Goal: Task Accomplishment & Management: Use online tool/utility

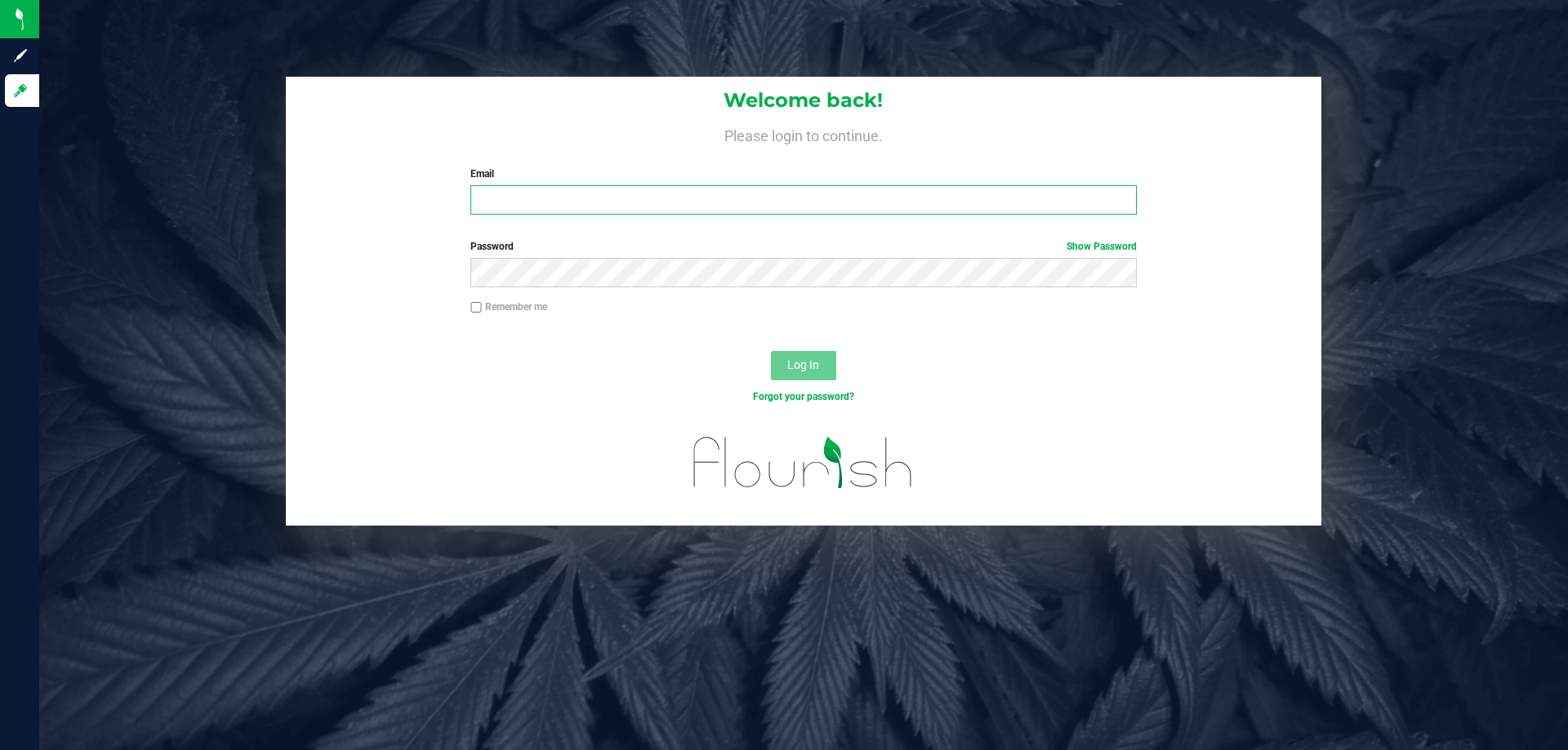
click at [738, 195] on input "Email" at bounding box center [803, 199] width 665 height 29
type input "[EMAIL_ADDRESS][DOMAIN_NAME]"
click at [770, 350] on button "Log In" at bounding box center [802, 365] width 65 height 29
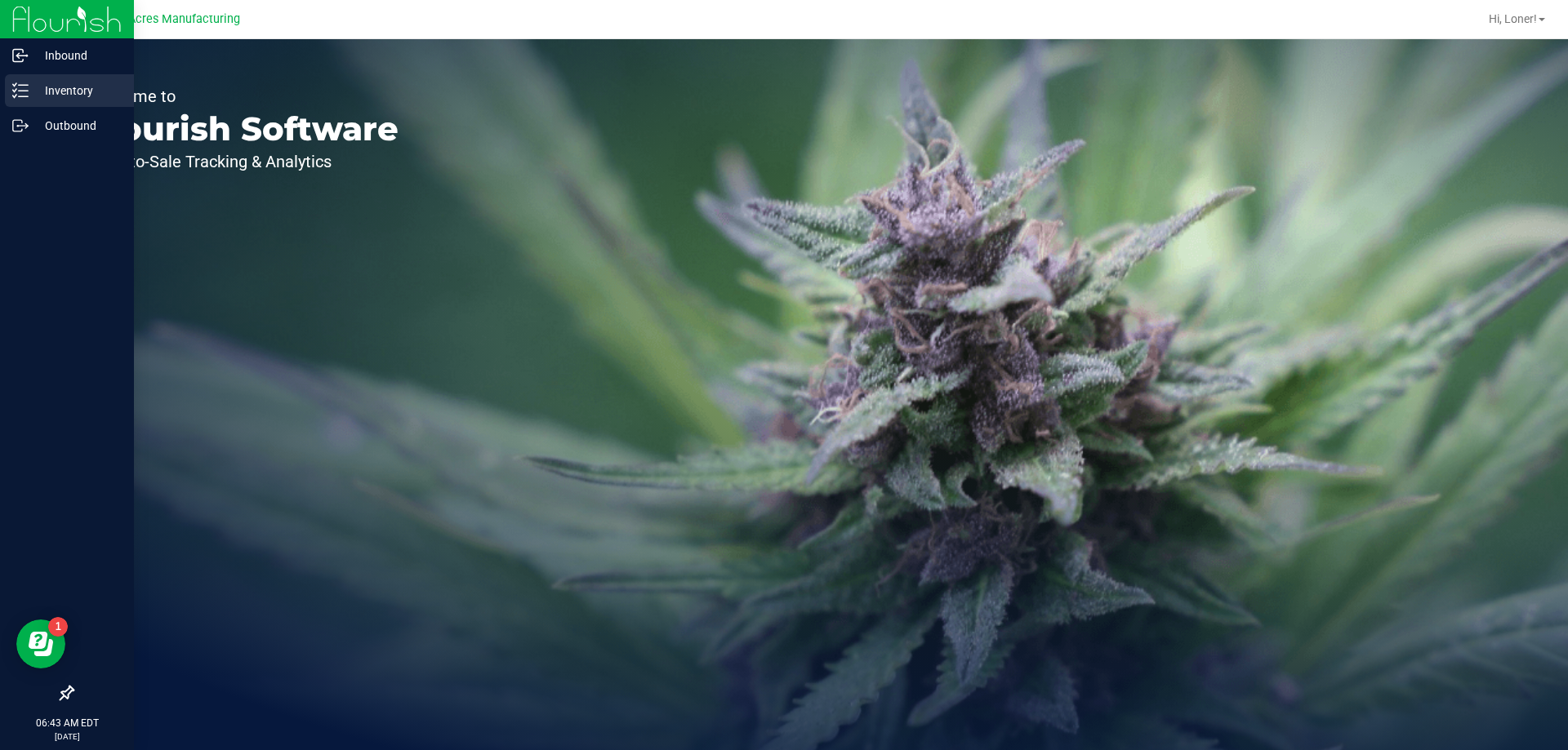
click at [39, 105] on div "Inventory" at bounding box center [69, 91] width 129 height 33
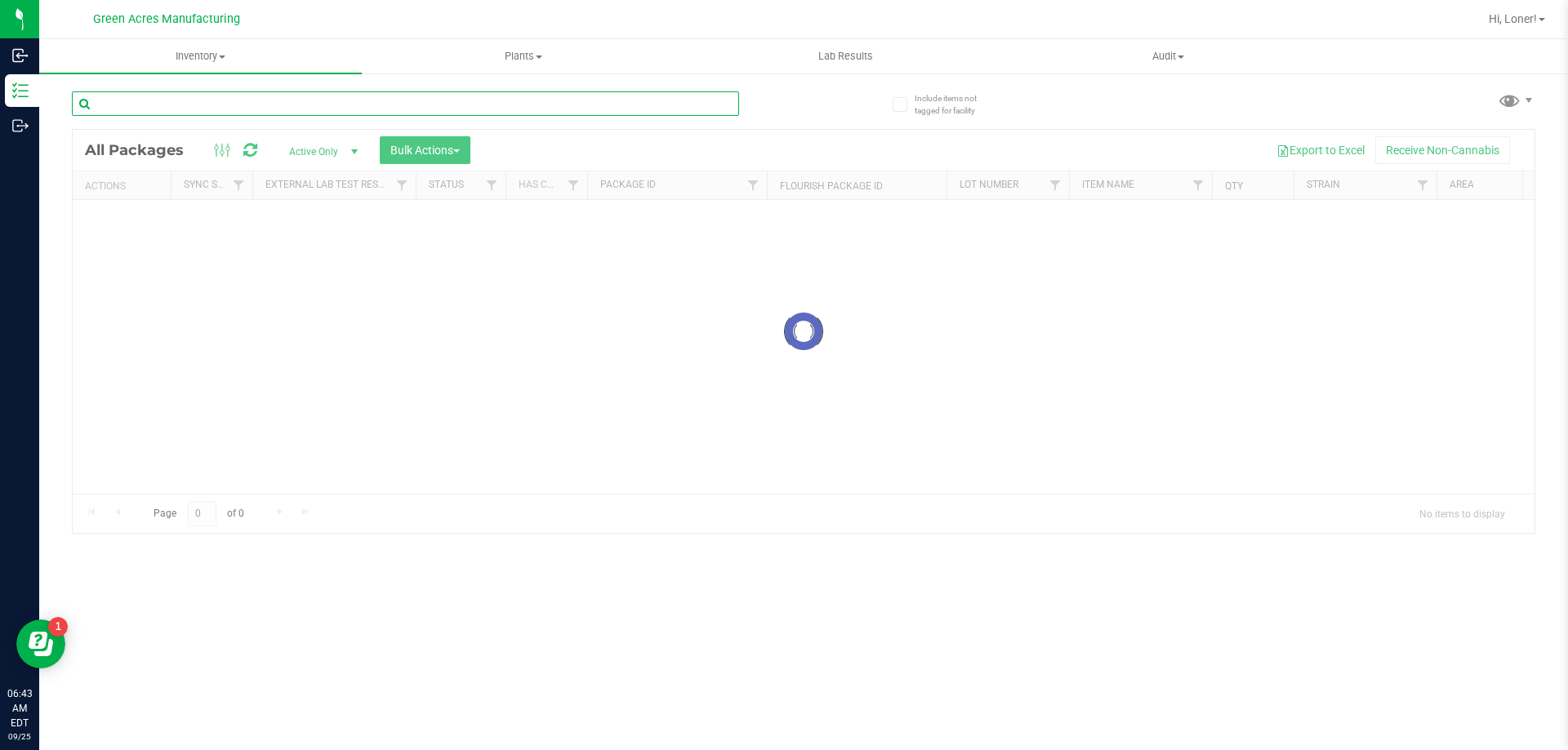
click at [409, 109] on input "text" at bounding box center [405, 104] width 667 height 25
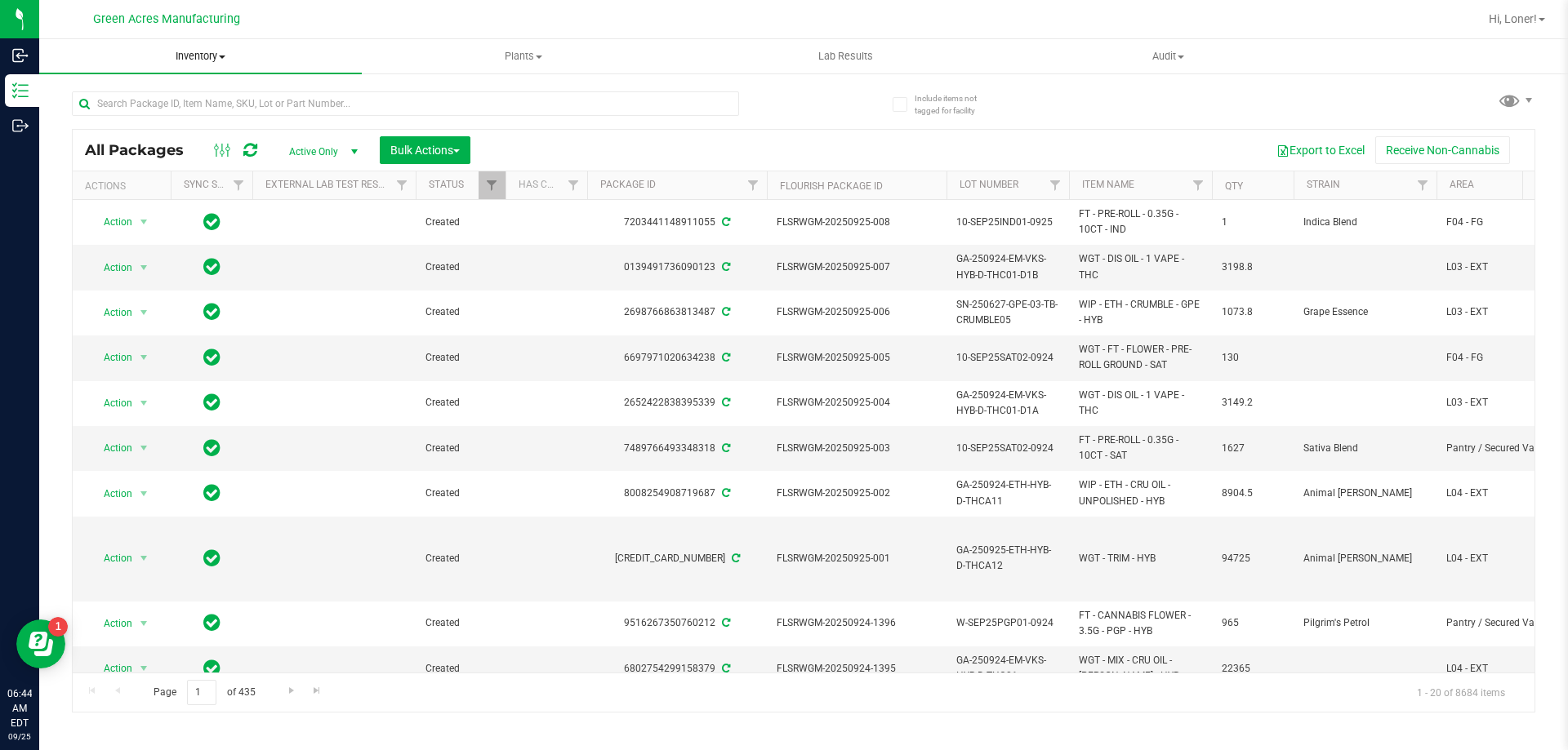
click at [193, 67] on uib-tab-heading "Inventory All packages All inventory Waste log Create inventory" at bounding box center [199, 56] width 322 height 34
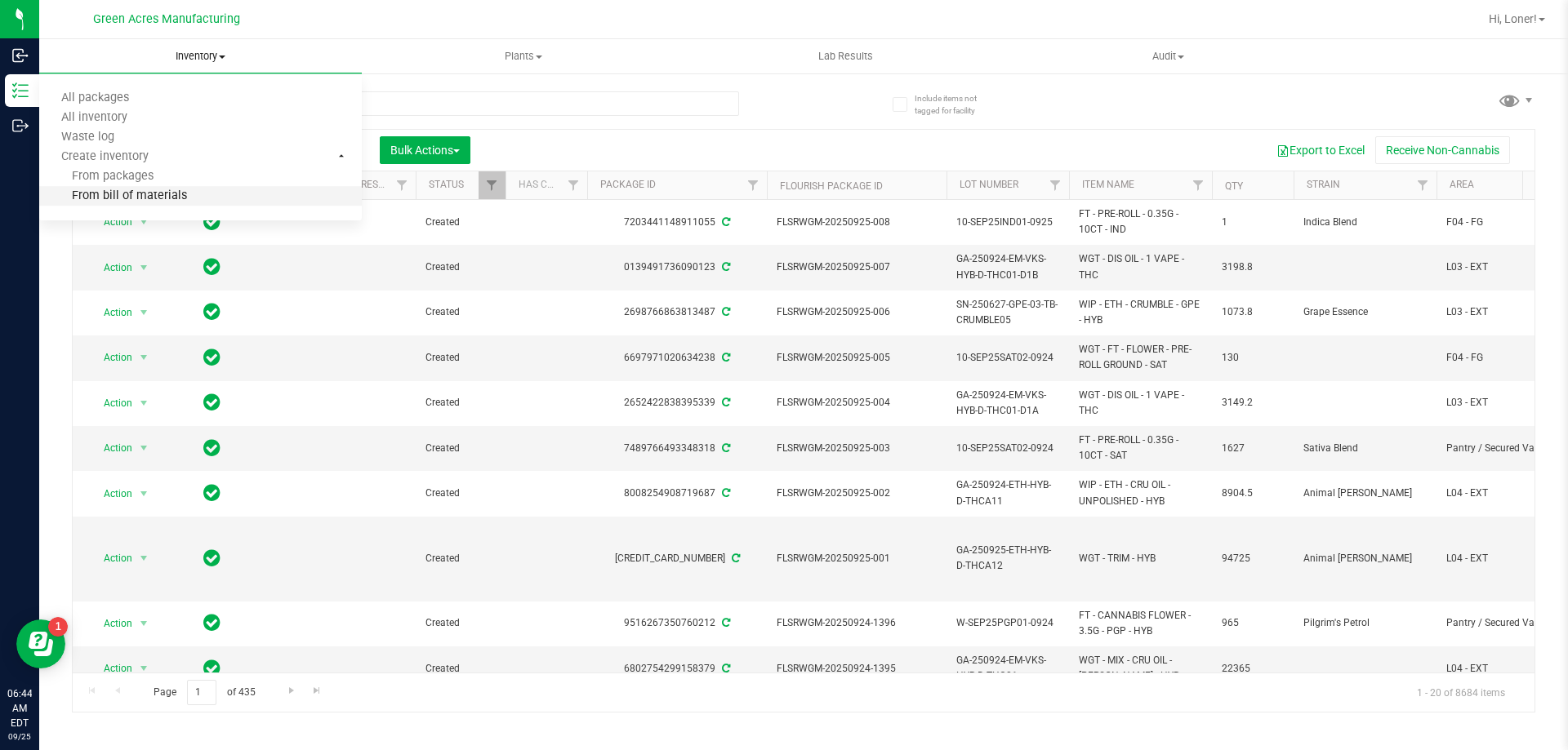
click at [134, 193] on span "From bill of materials" at bounding box center [112, 196] width 147 height 14
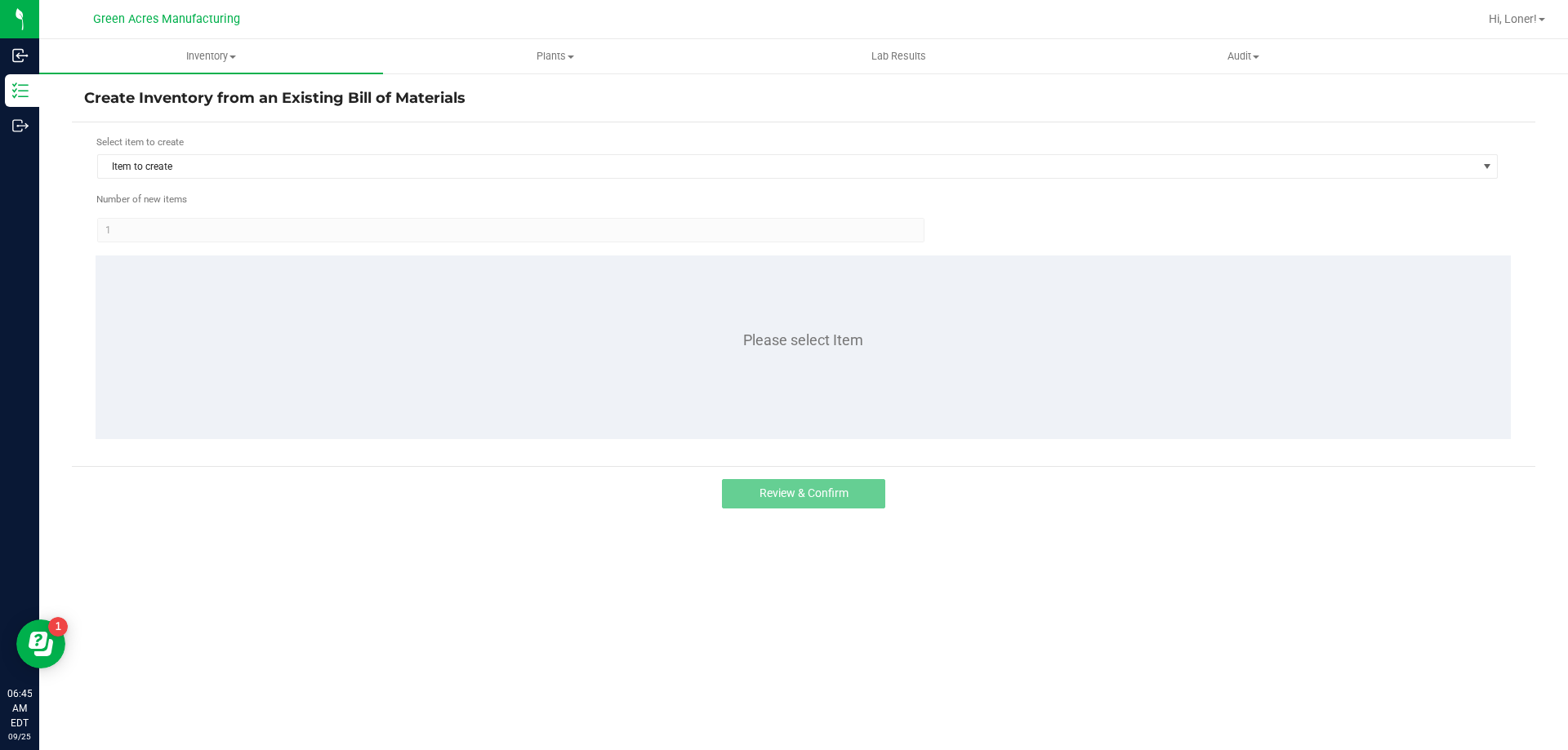
click at [372, 183] on form "Select item to create Item to create Number of new items 1 Please select Item" at bounding box center [803, 295] width 1439 height 319
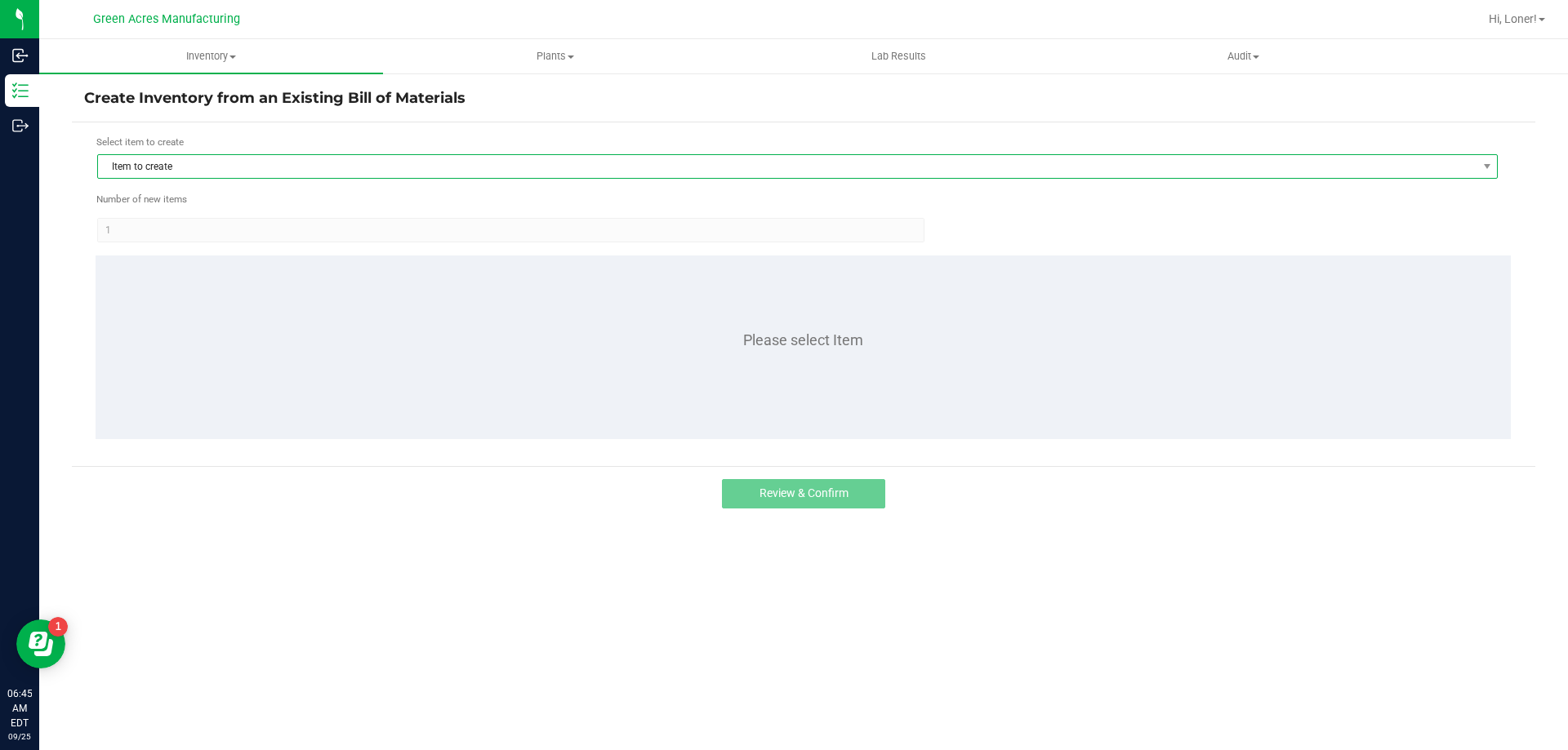
click at [369, 174] on span "Item to create" at bounding box center [787, 166] width 1378 height 23
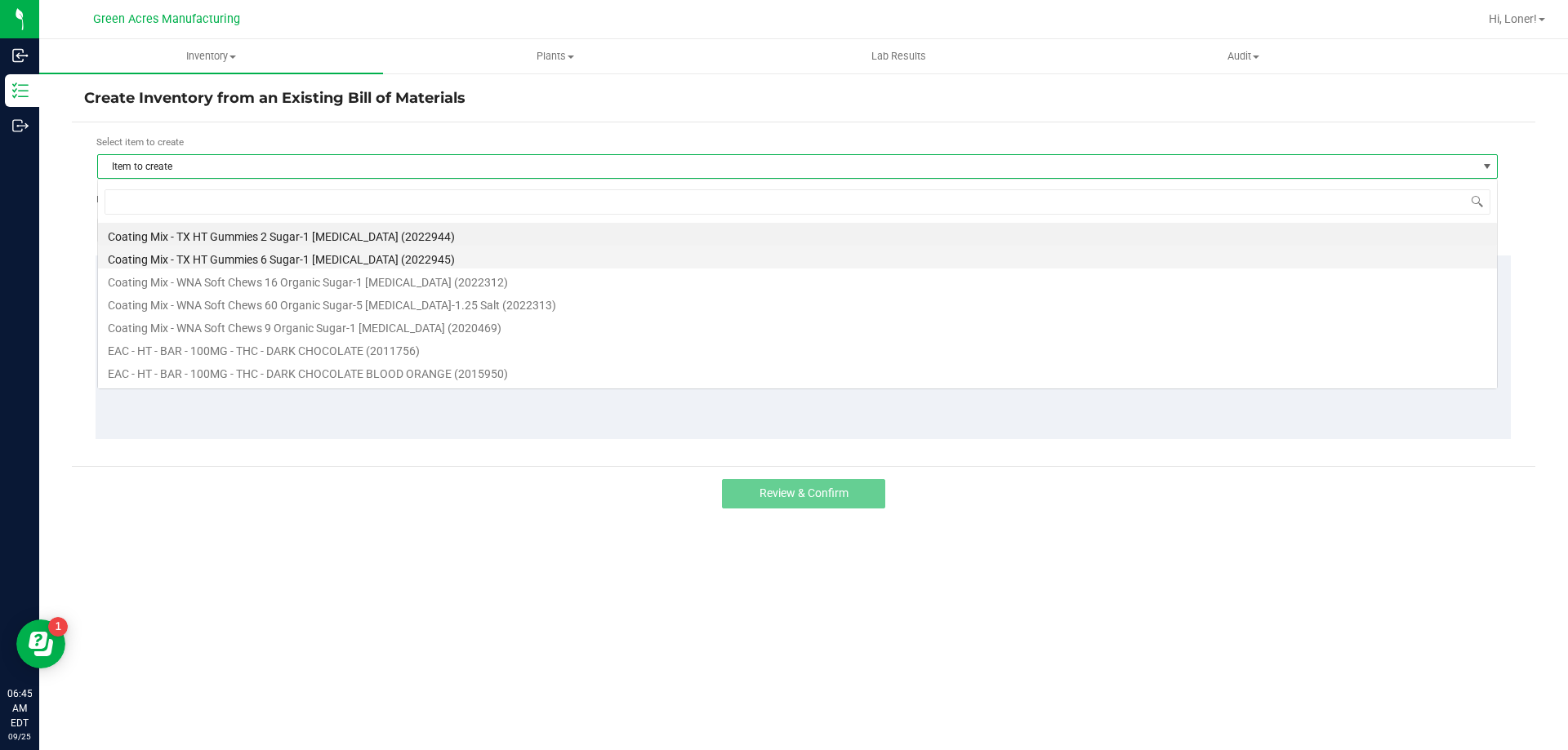
scroll to position [25, 1400]
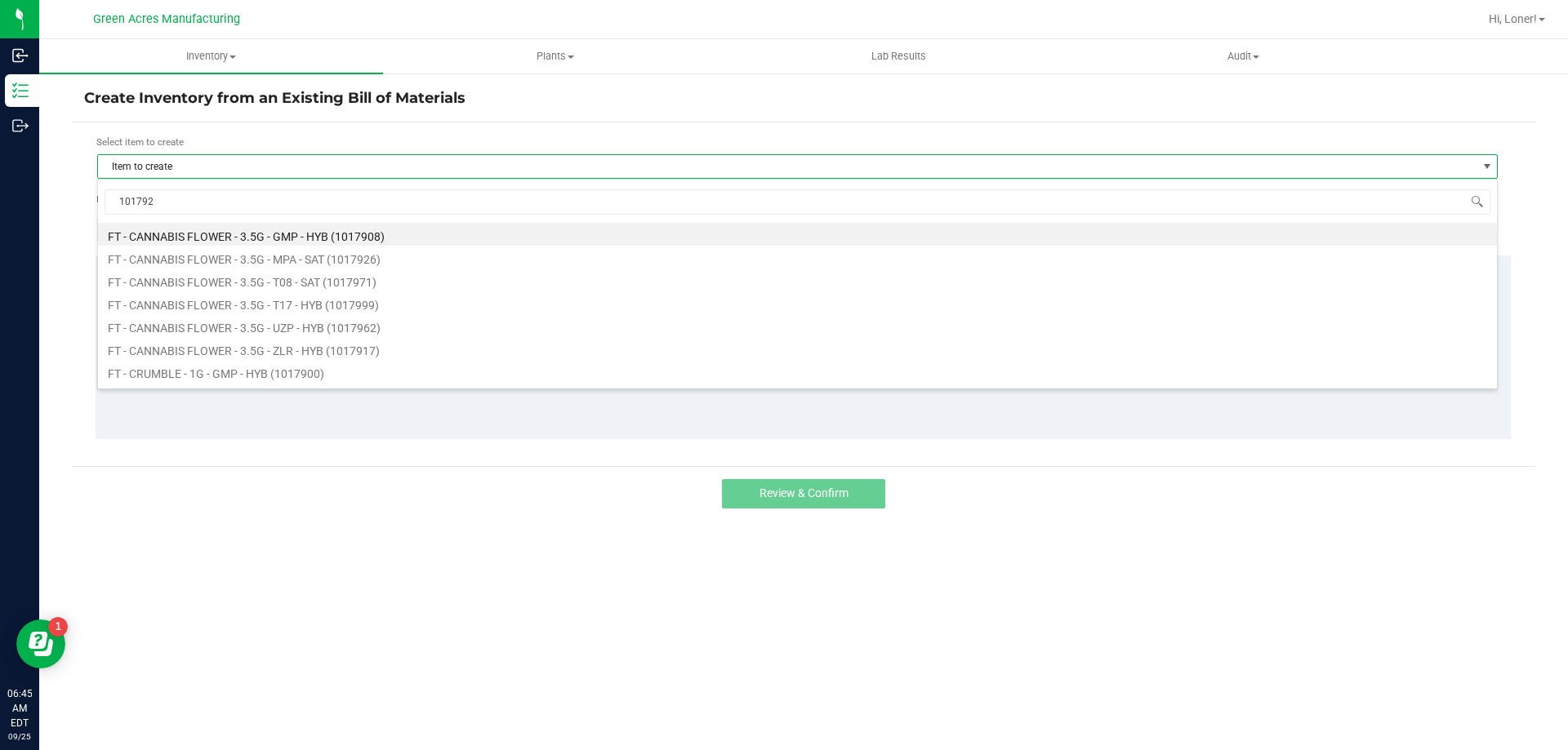
type input "1017926"
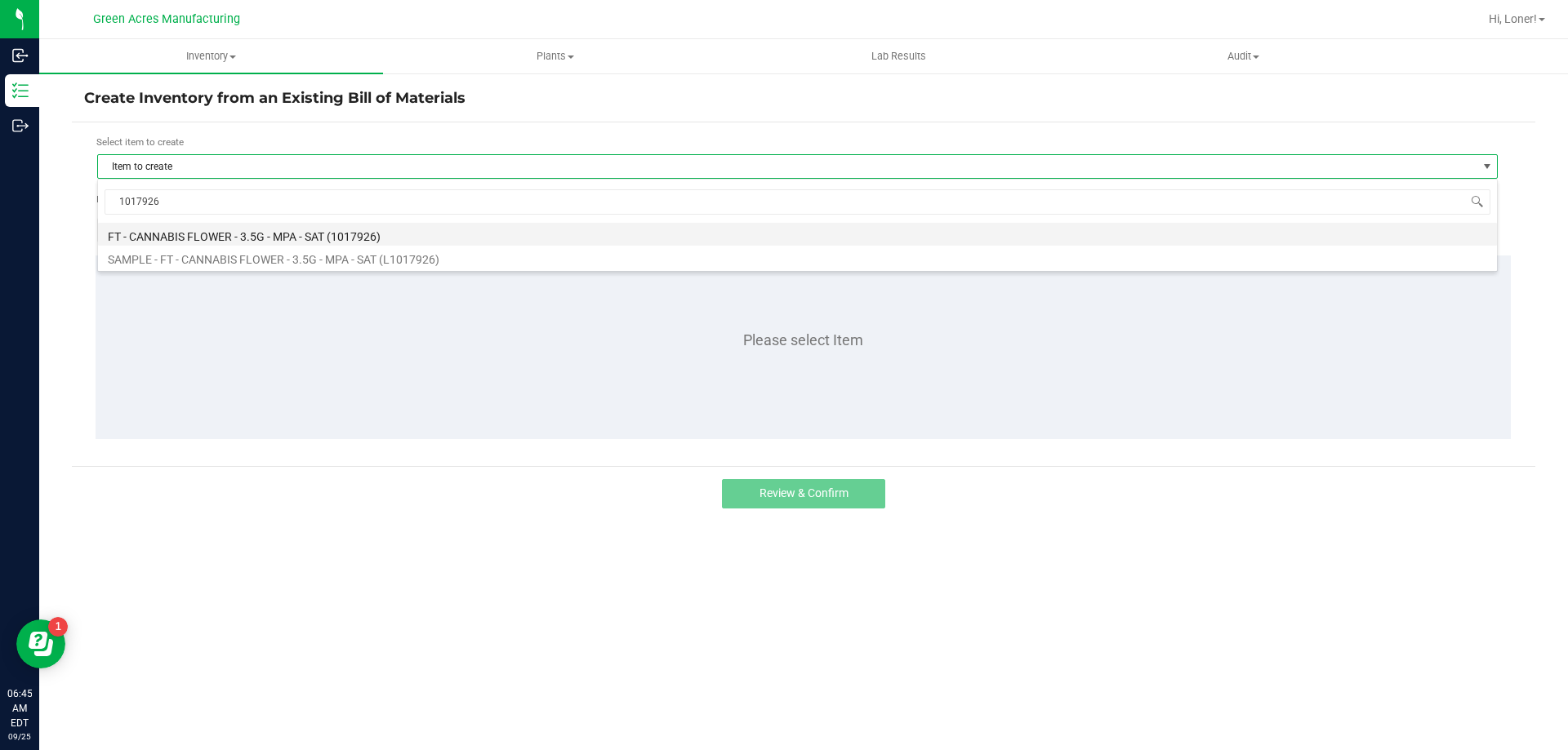
click at [288, 237] on li "FT - CANNABIS FLOWER - 3.5G - MPA - SAT (1017926)" at bounding box center [798, 234] width 1399 height 23
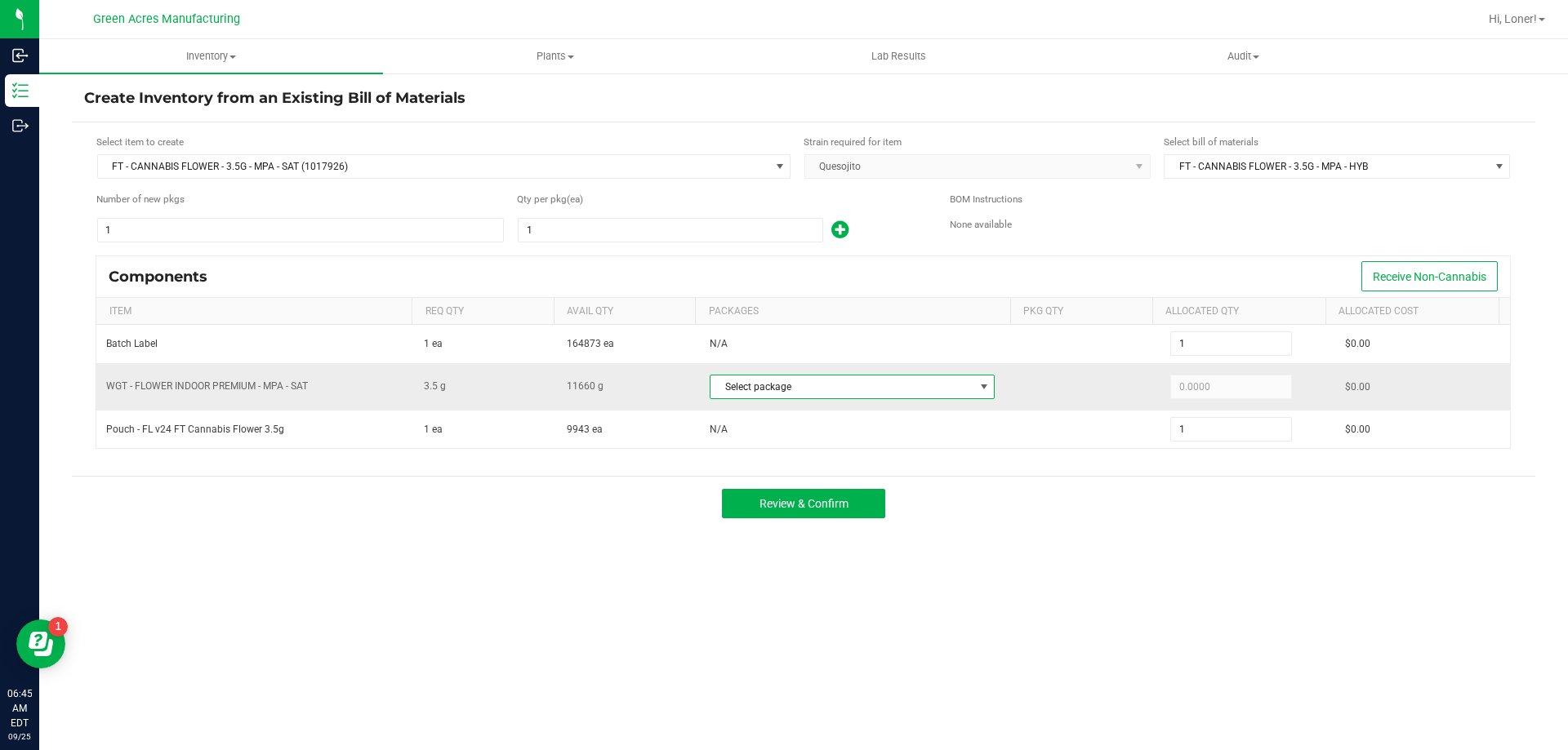
click at [913, 393] on span "Select package" at bounding box center [842, 386] width 263 height 23
click at [863, 447] on li "0295764307178678 (W-SEP25MPA01-0925)" at bounding box center [851, 454] width 292 height 23
type input "3.5000"
click at [794, 501] on span "Review & Confirm" at bounding box center [803, 503] width 89 height 13
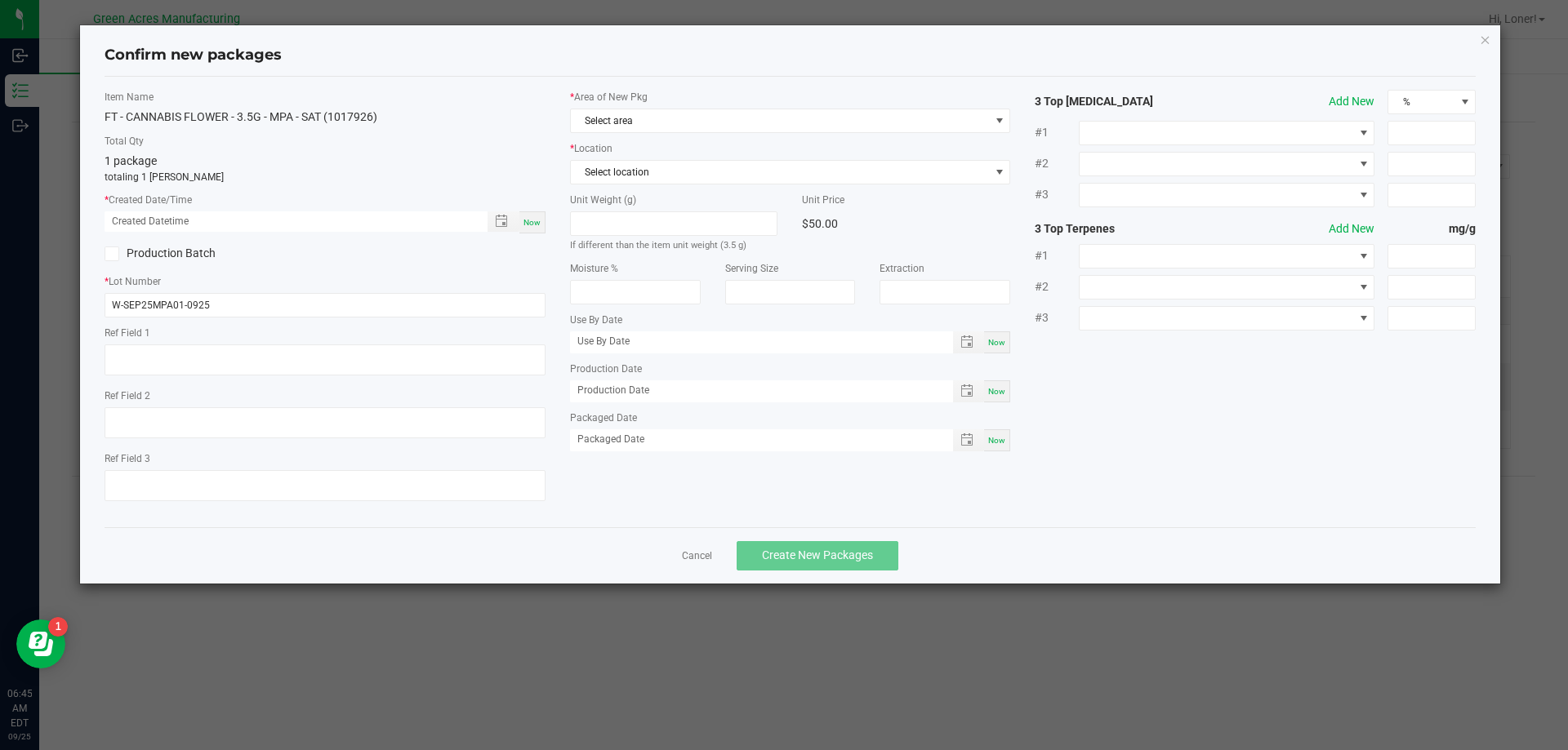
click at [536, 218] on span "Now" at bounding box center [532, 223] width 17 height 9
type input "[DATE] 06:45 AM"
click at [618, 133] on div "* Area of New Pkg Select area * Location Select location Unit Weight (g) If dif…" at bounding box center [790, 274] width 465 height 369
click at [627, 118] on span "Select area" at bounding box center [780, 121] width 419 height 23
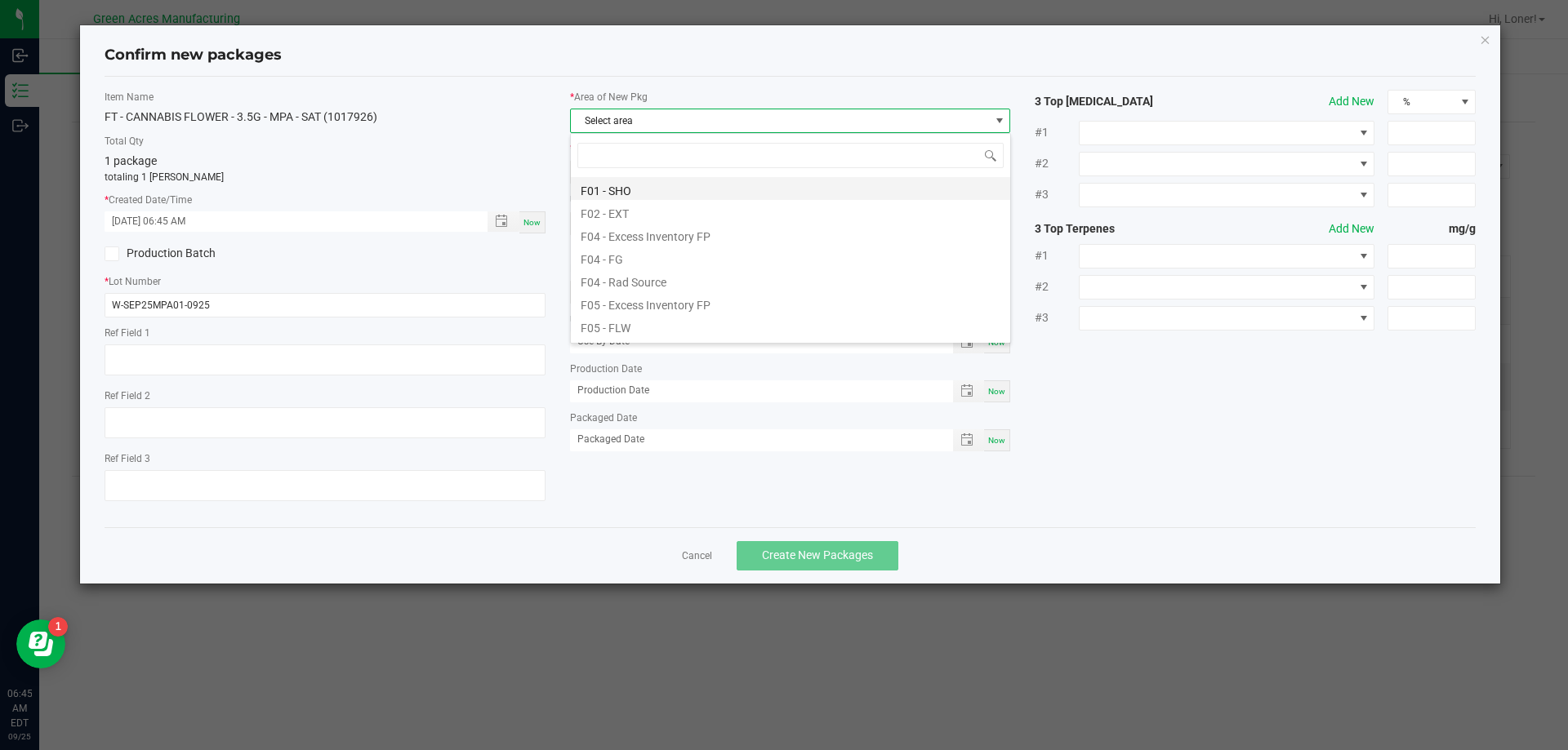
scroll to position [163, 0]
click at [625, 225] on li "F05 - FLW" at bounding box center [790, 230] width 439 height 23
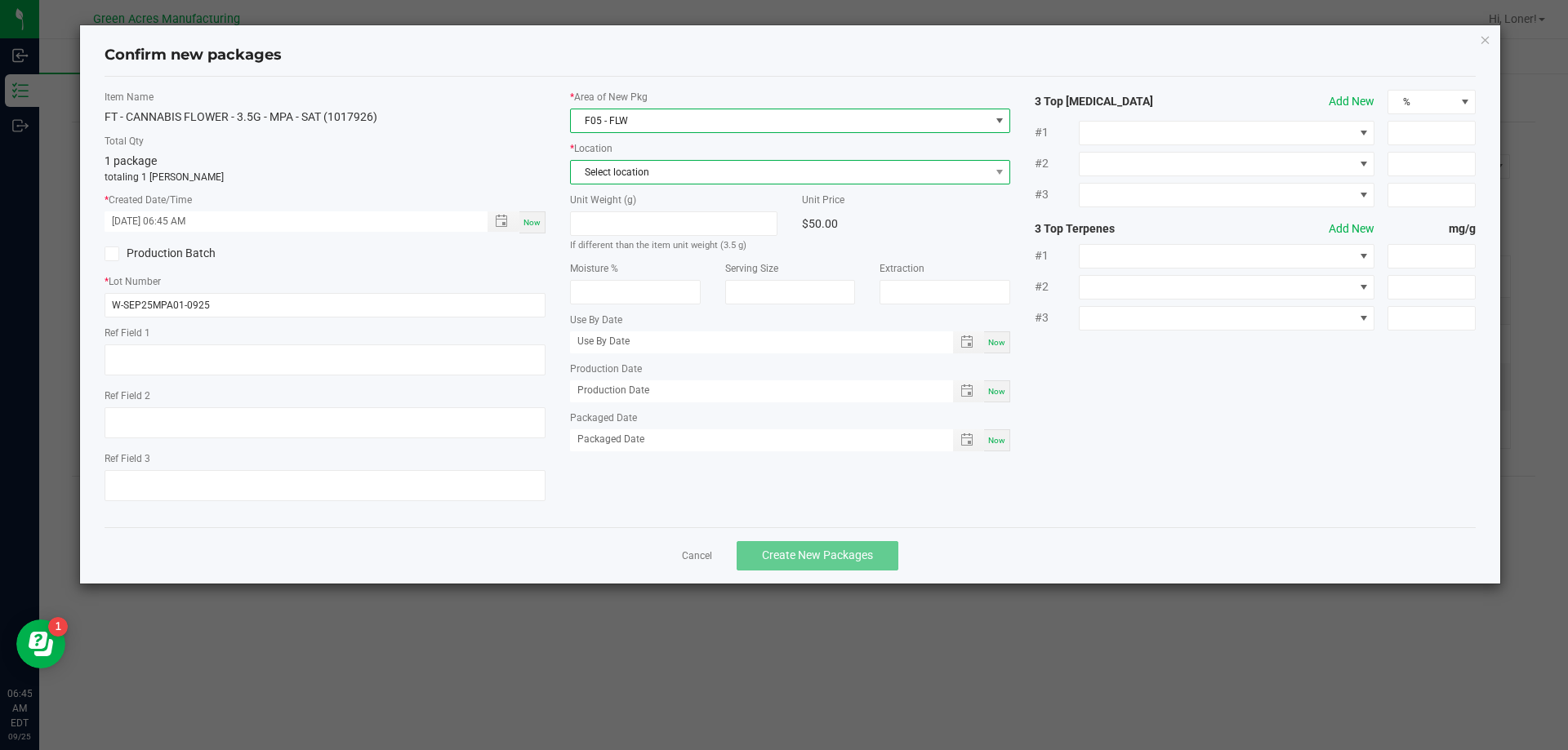
click at [629, 176] on span "Select location" at bounding box center [780, 172] width 419 height 23
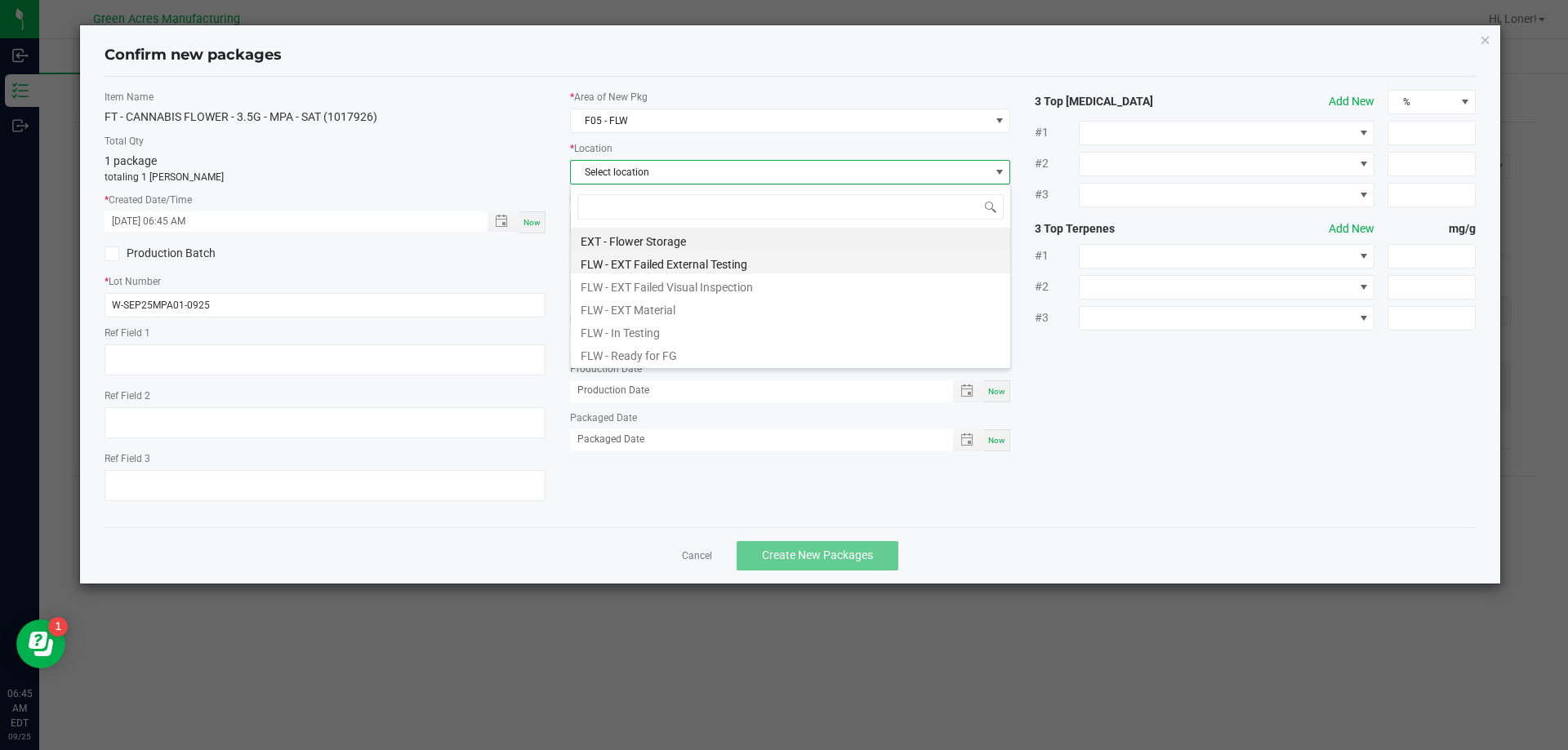
scroll to position [25, 440]
click at [643, 358] on li "FLW - Ready for FG" at bounding box center [790, 353] width 439 height 23
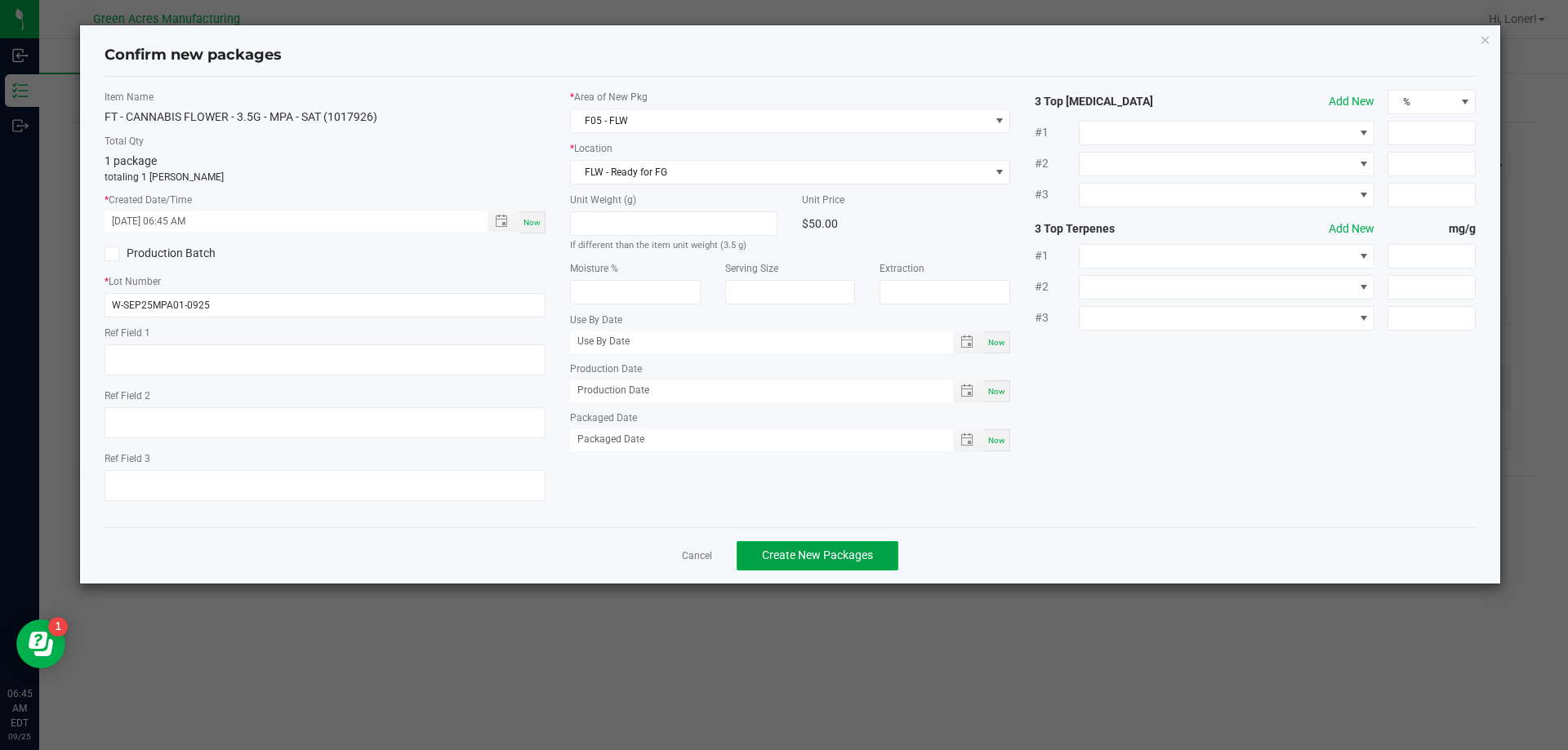
click at [810, 541] on button "Create New Packages" at bounding box center [817, 555] width 162 height 29
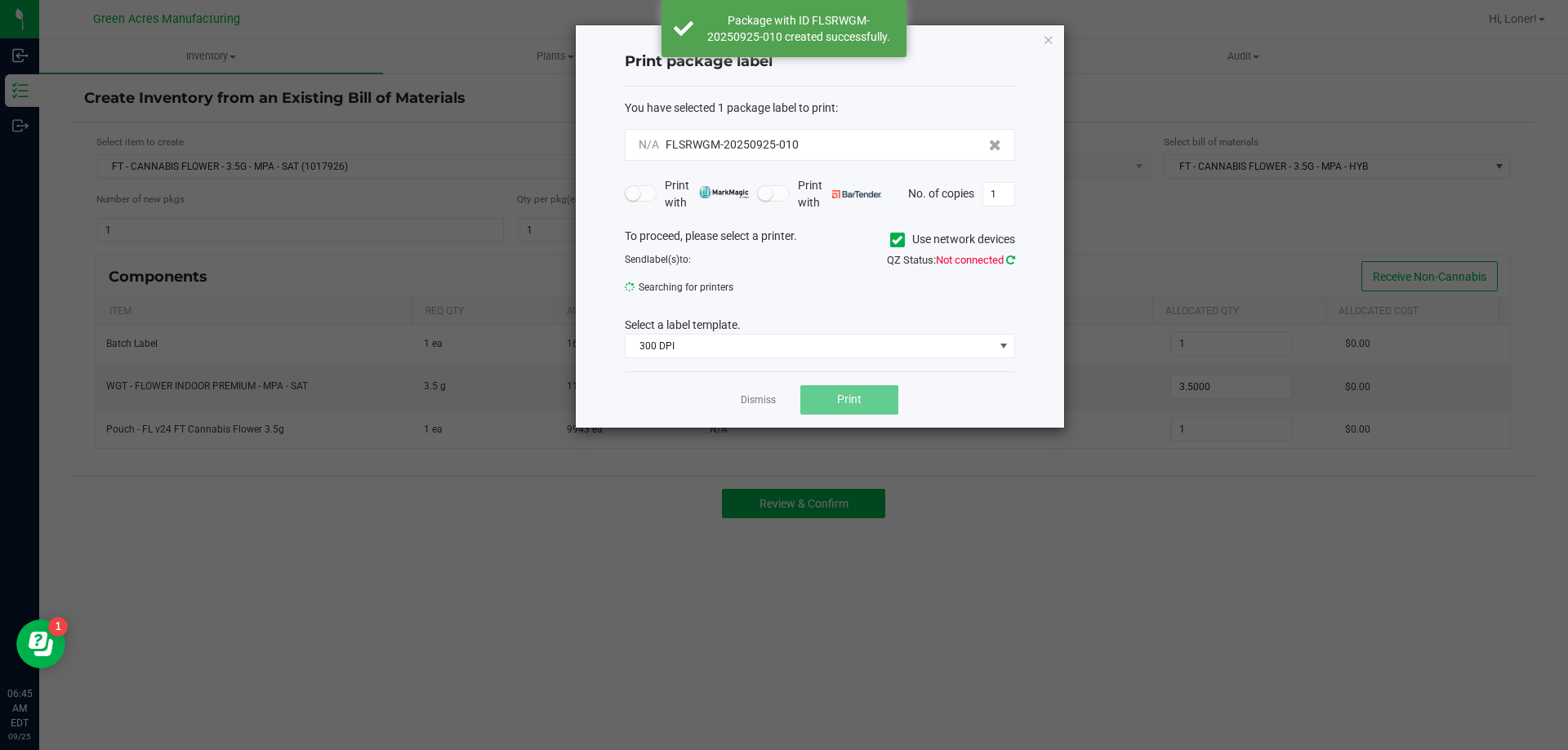
click at [1007, 260] on icon at bounding box center [1010, 260] width 9 height 10
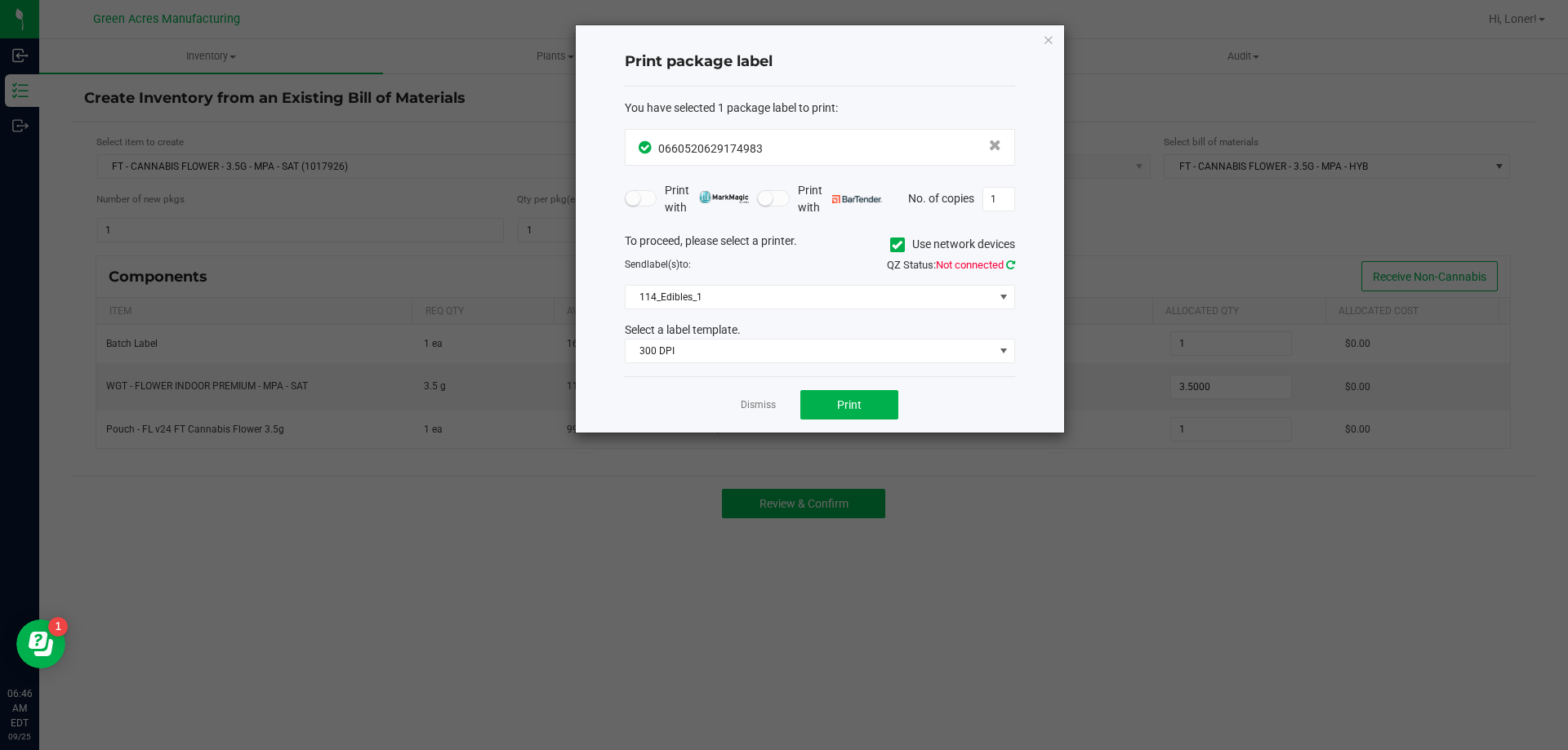
click at [1008, 266] on icon at bounding box center [1010, 264] width 9 height 10
click at [991, 298] on span "114_Edibles_1" at bounding box center [810, 297] width 369 height 23
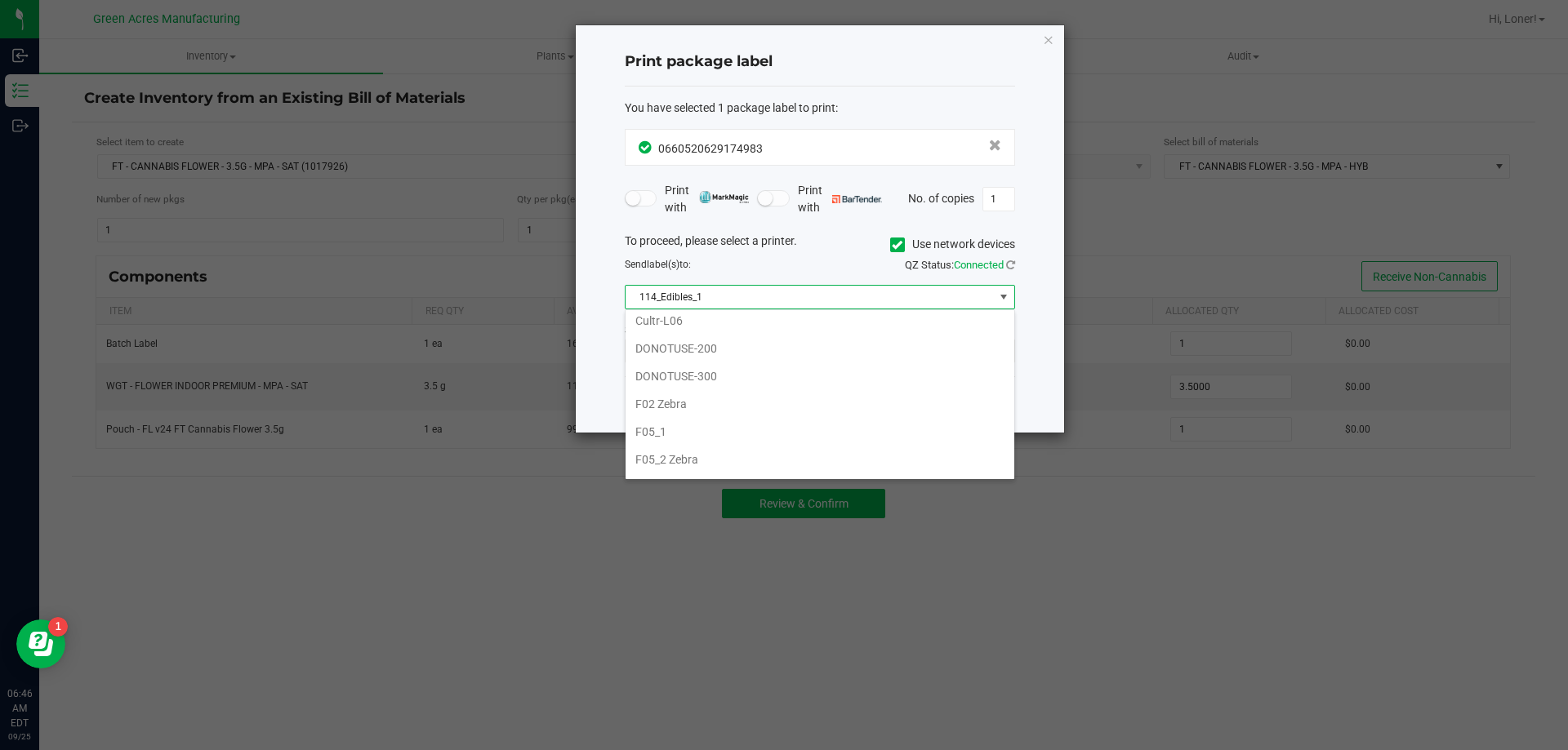
scroll to position [408, 0]
click at [722, 413] on li "F05_2 Zebra" at bounding box center [819, 418] width 388 height 27
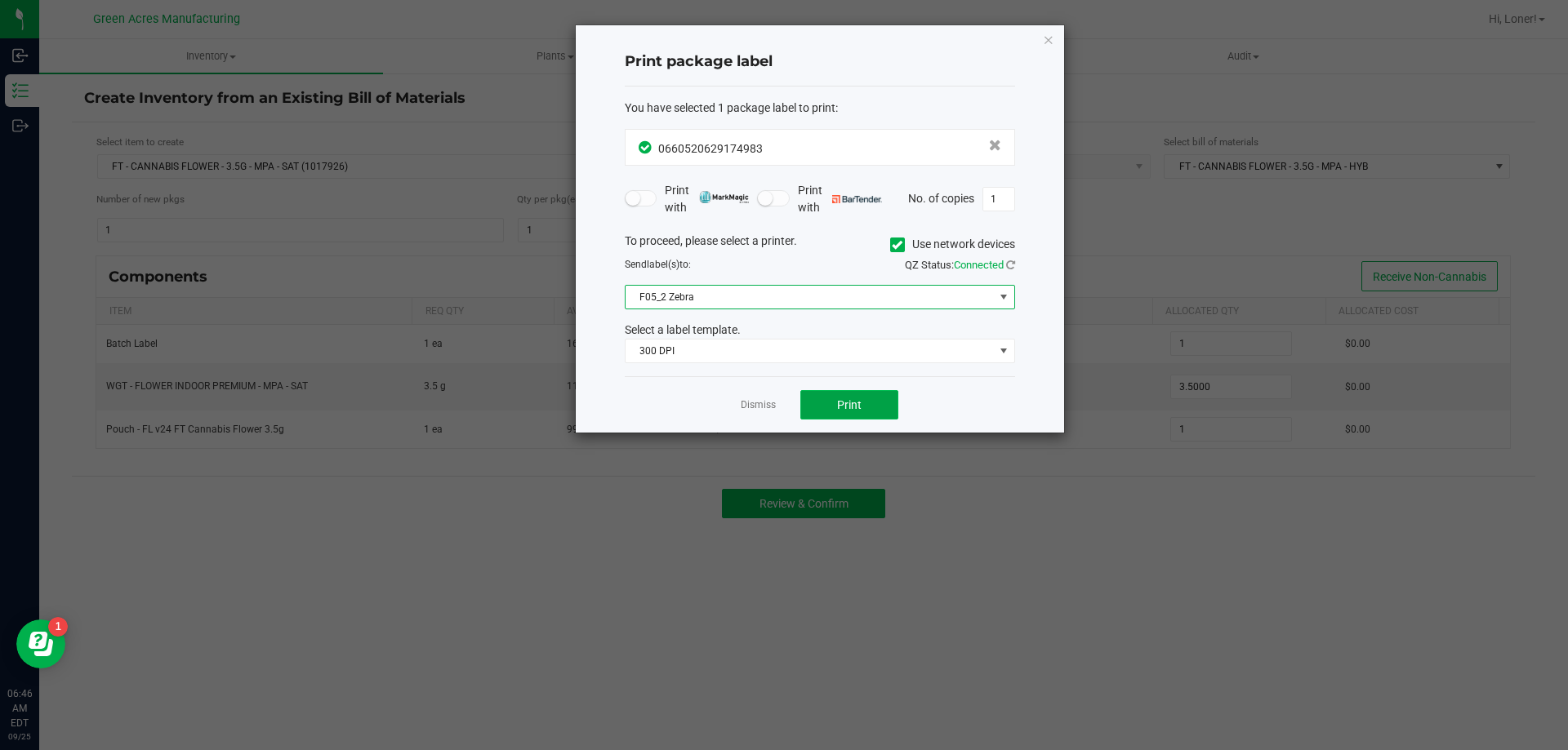
click at [852, 397] on button "Print" at bounding box center [850, 404] width 98 height 29
click at [293, 667] on ngb-modal-window "Print package label You have selected 1 package label to print : 06605206291749…" at bounding box center [790, 375] width 1580 height 750
click at [752, 404] on link "Dismiss" at bounding box center [758, 405] width 35 height 14
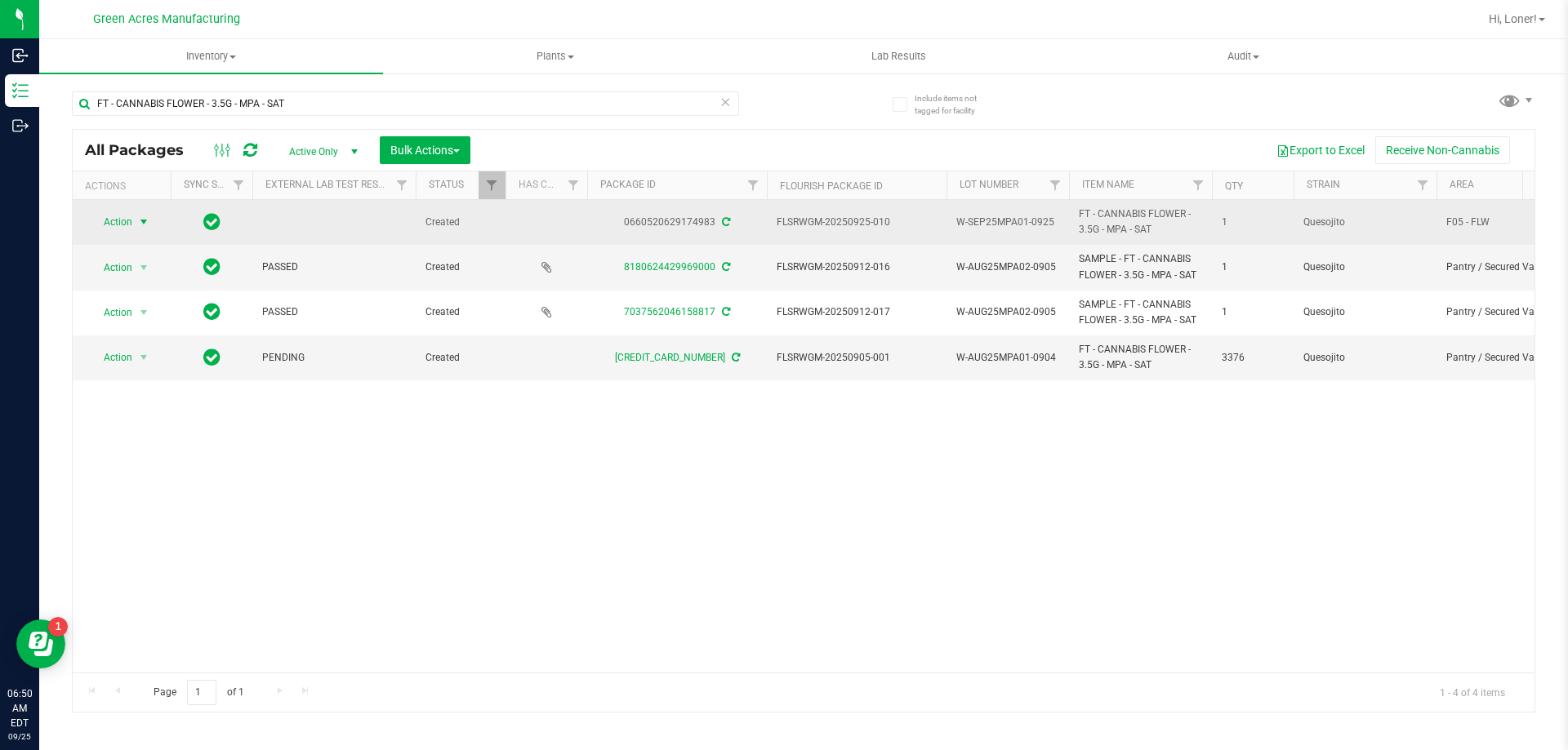
click at [140, 225] on span "select" at bounding box center [144, 222] width 13 height 13
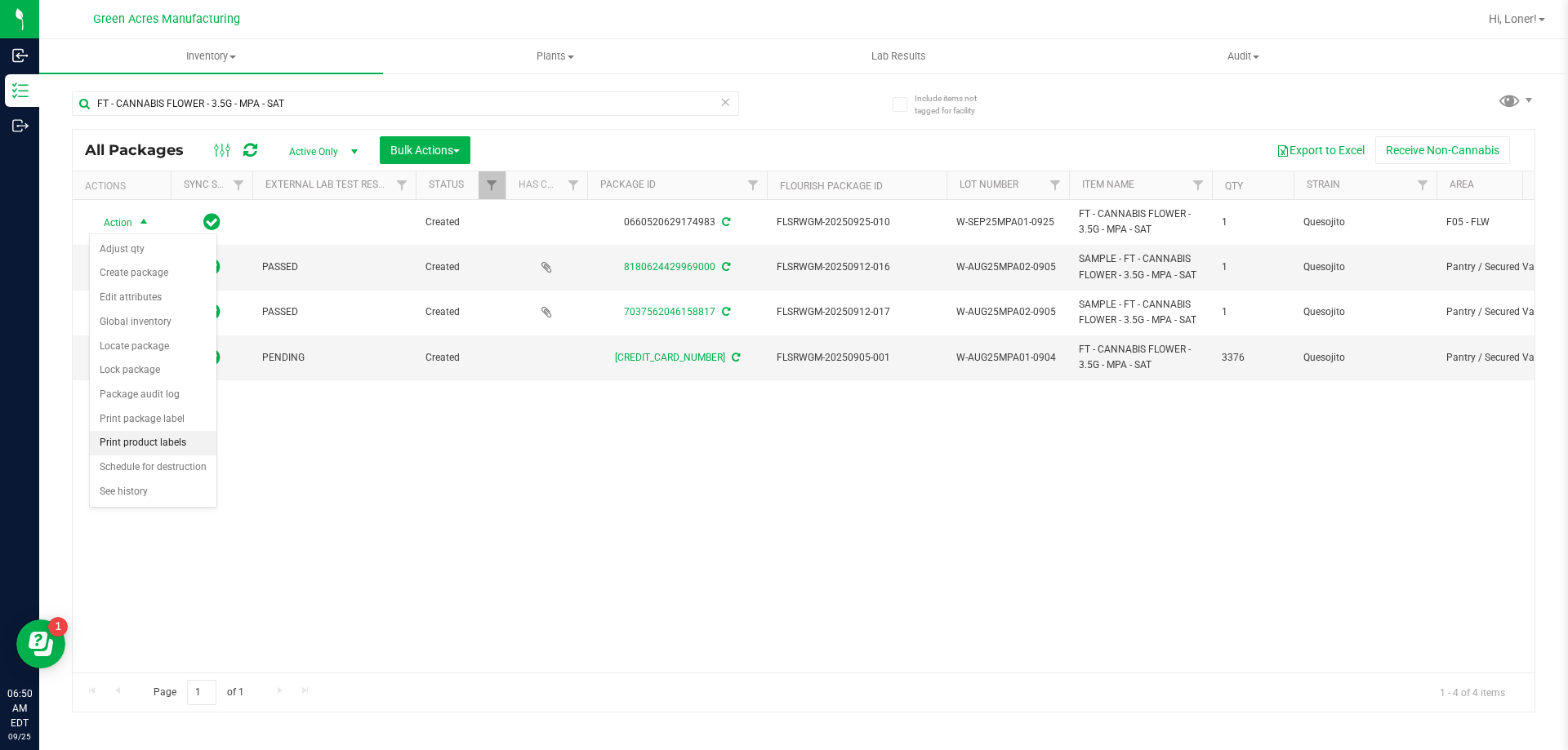
click at [138, 448] on li "Print product labels" at bounding box center [153, 443] width 127 height 25
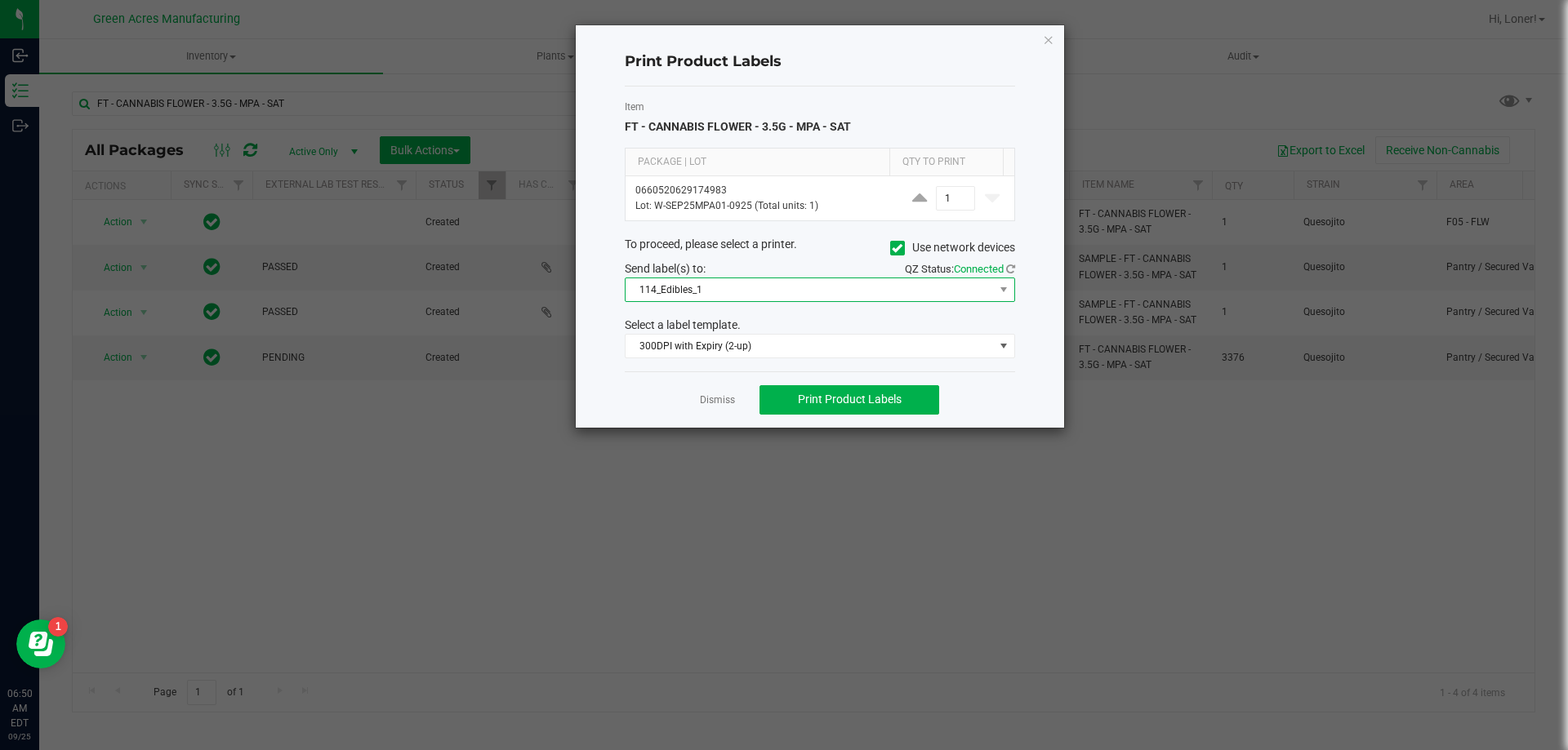
click at [844, 290] on span "114_Edibles_1" at bounding box center [810, 290] width 369 height 23
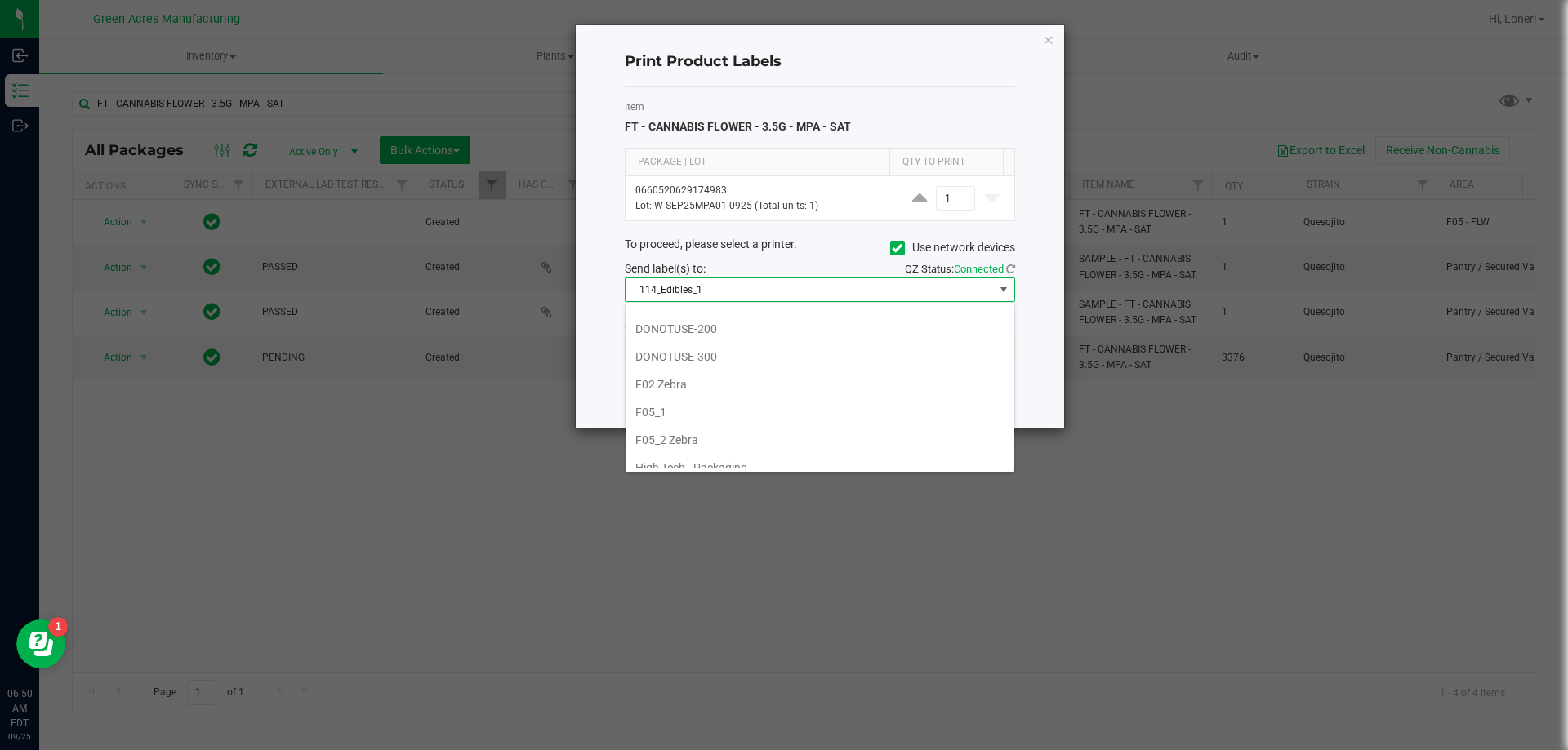
scroll to position [408, 0]
click at [711, 387] on li "F05_1" at bounding box center [819, 382] width 388 height 27
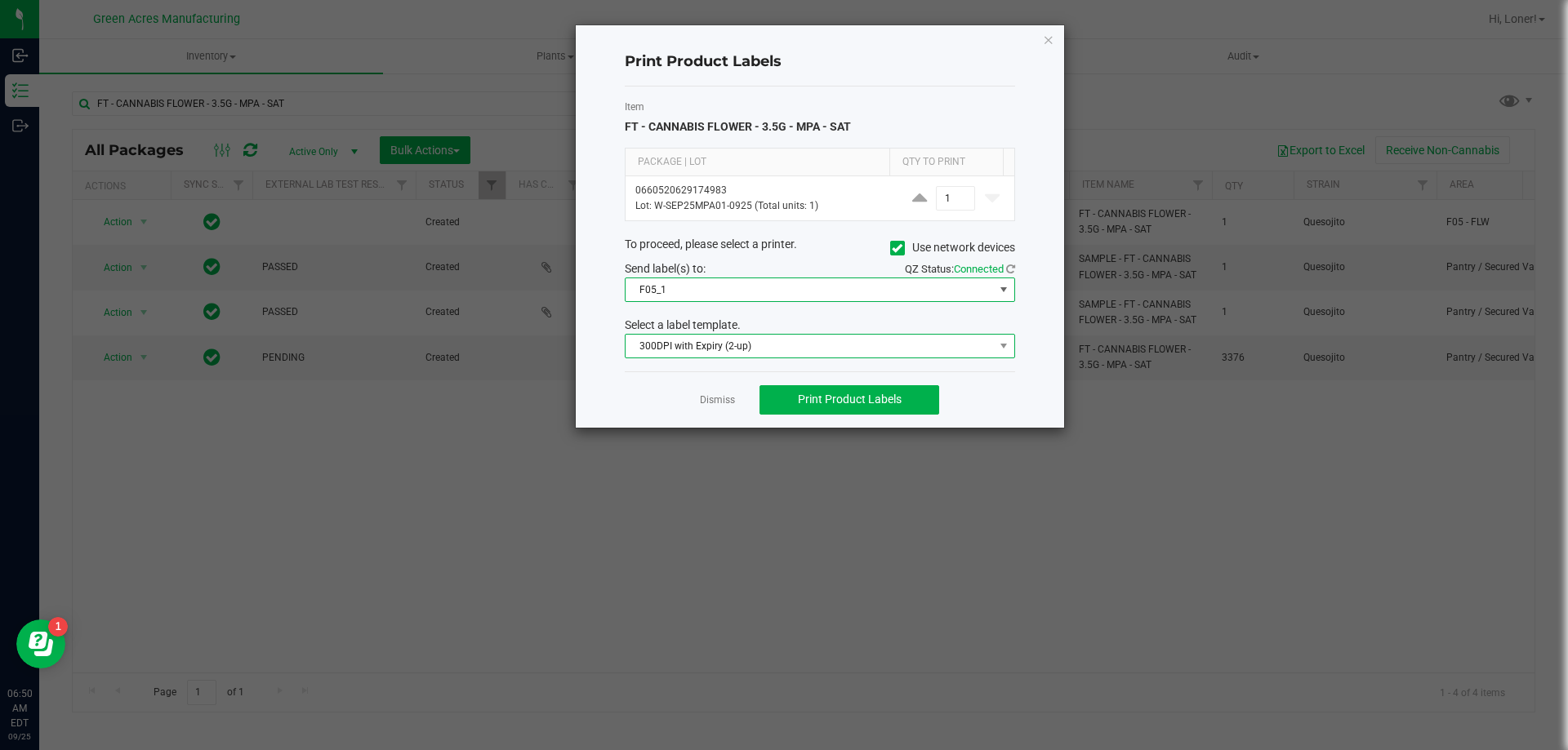
click at [838, 343] on span "300DPI with Expiry (2-up)" at bounding box center [810, 346] width 369 height 23
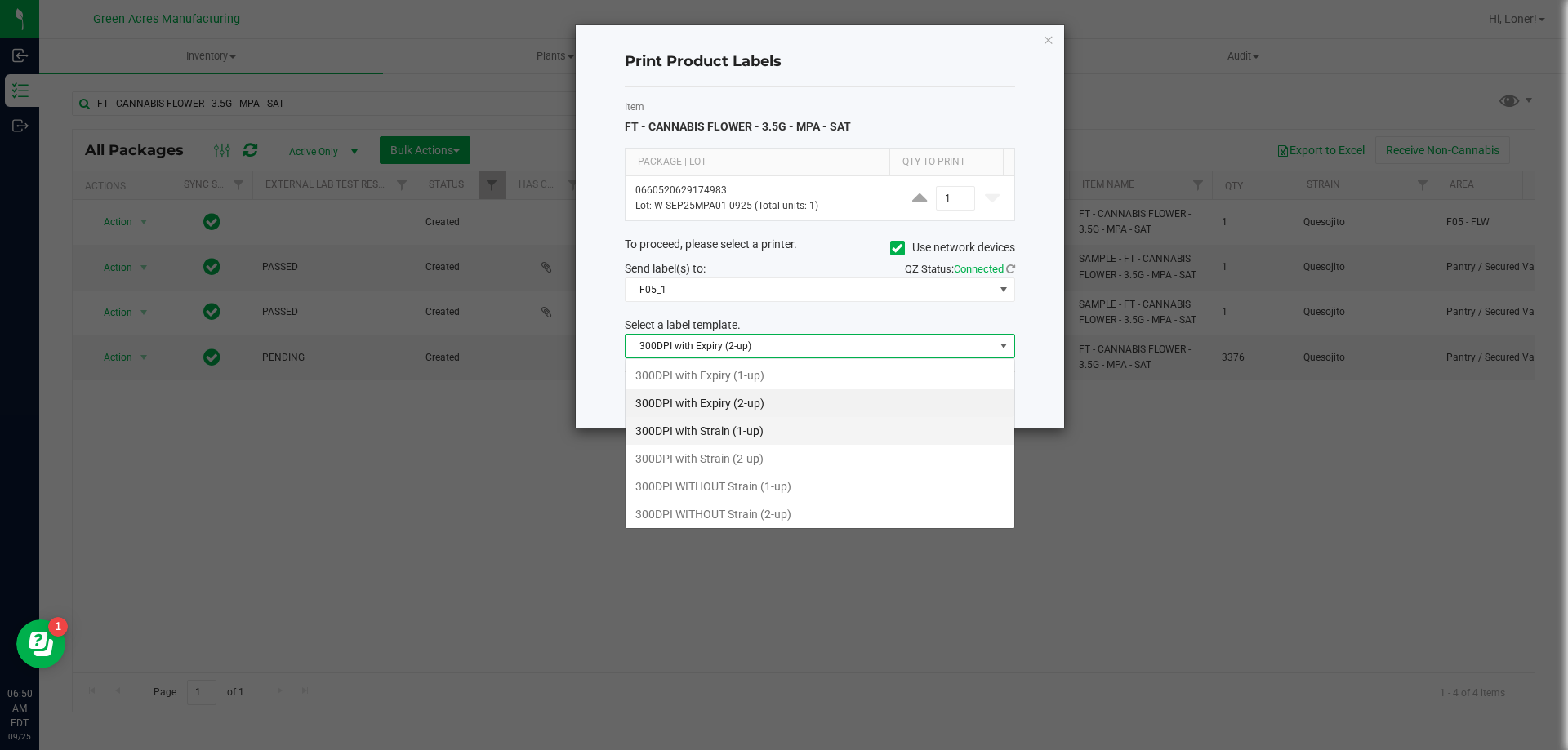
scroll to position [25, 390]
click at [724, 462] on li "300DPI with Strain (2-up)" at bounding box center [819, 458] width 388 height 27
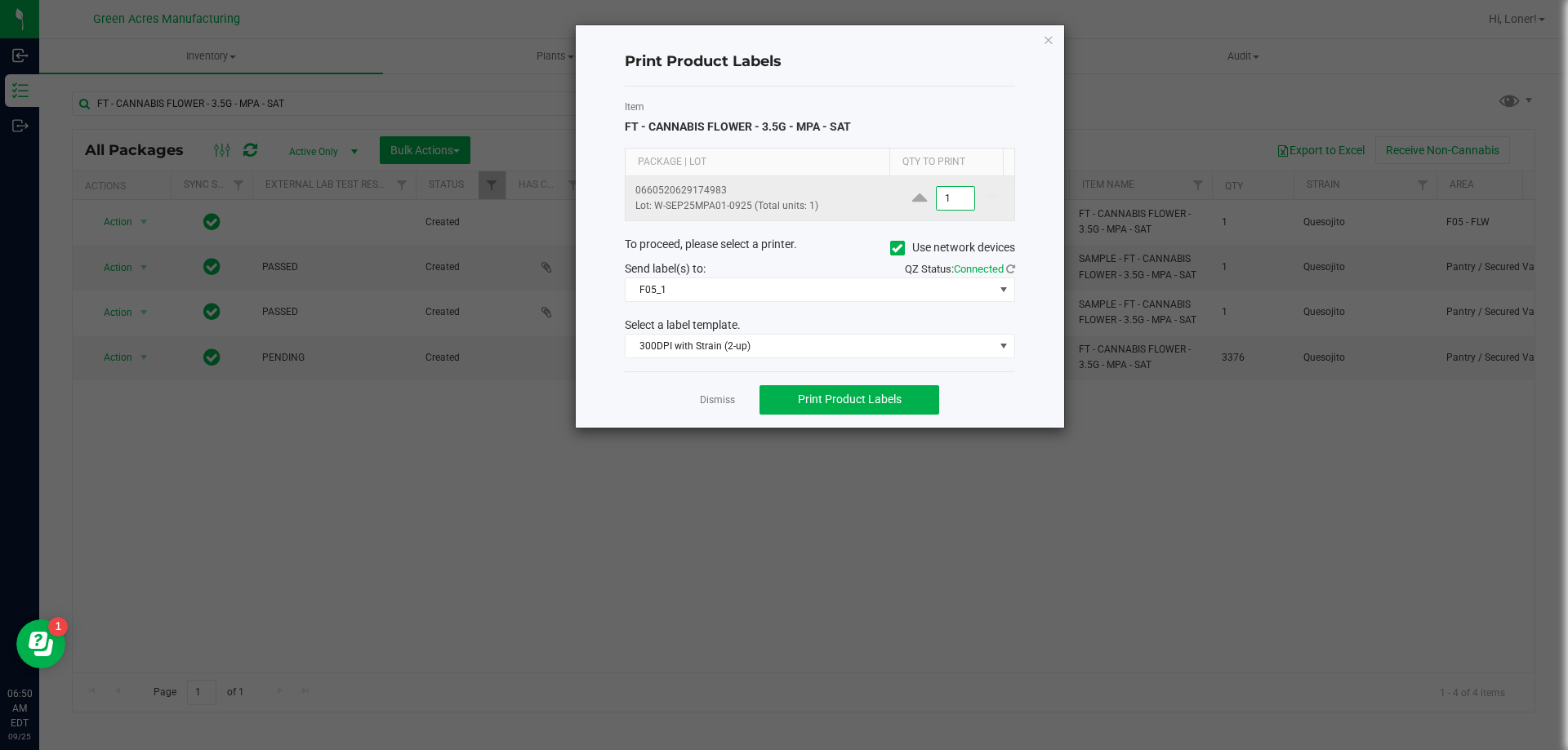
click at [949, 197] on input "1" at bounding box center [956, 198] width 38 height 23
type input "3"
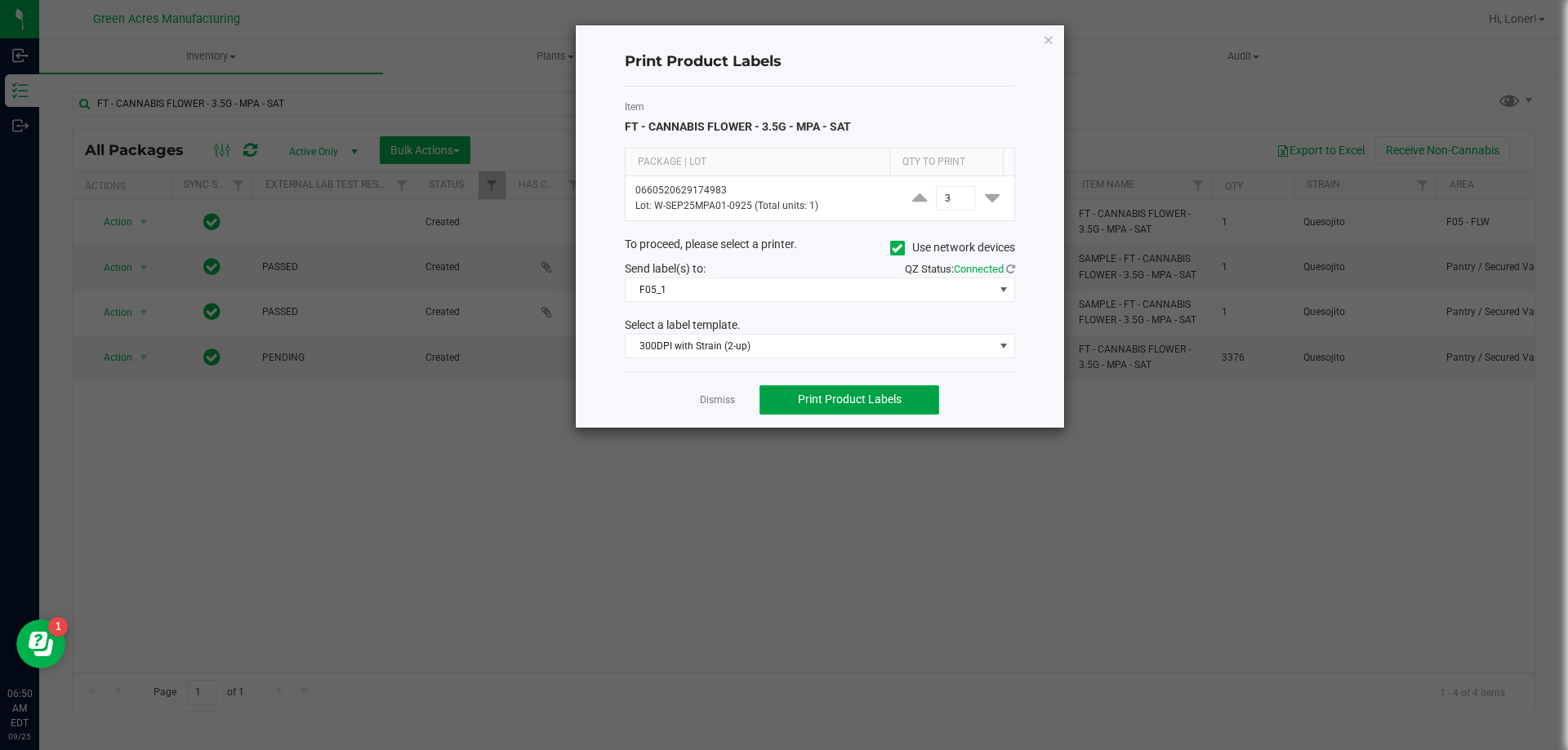
click at [856, 396] on span "Print Product Labels" at bounding box center [850, 400] width 104 height 13
click at [845, 395] on span "Print Product Labels" at bounding box center [850, 400] width 104 height 13
click at [711, 395] on link "Dismiss" at bounding box center [716, 400] width 35 height 14
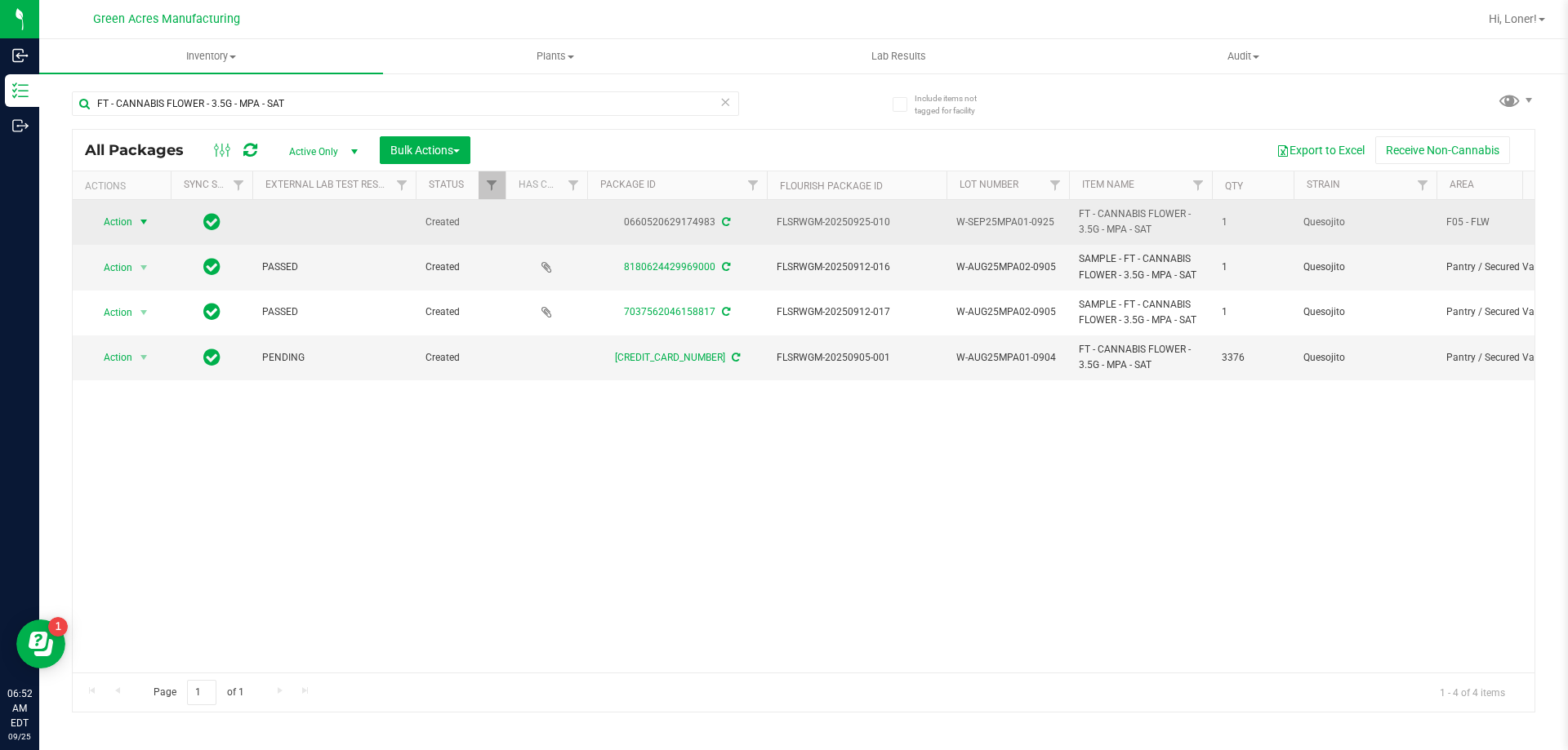
click at [135, 220] on span "select" at bounding box center [145, 222] width 21 height 23
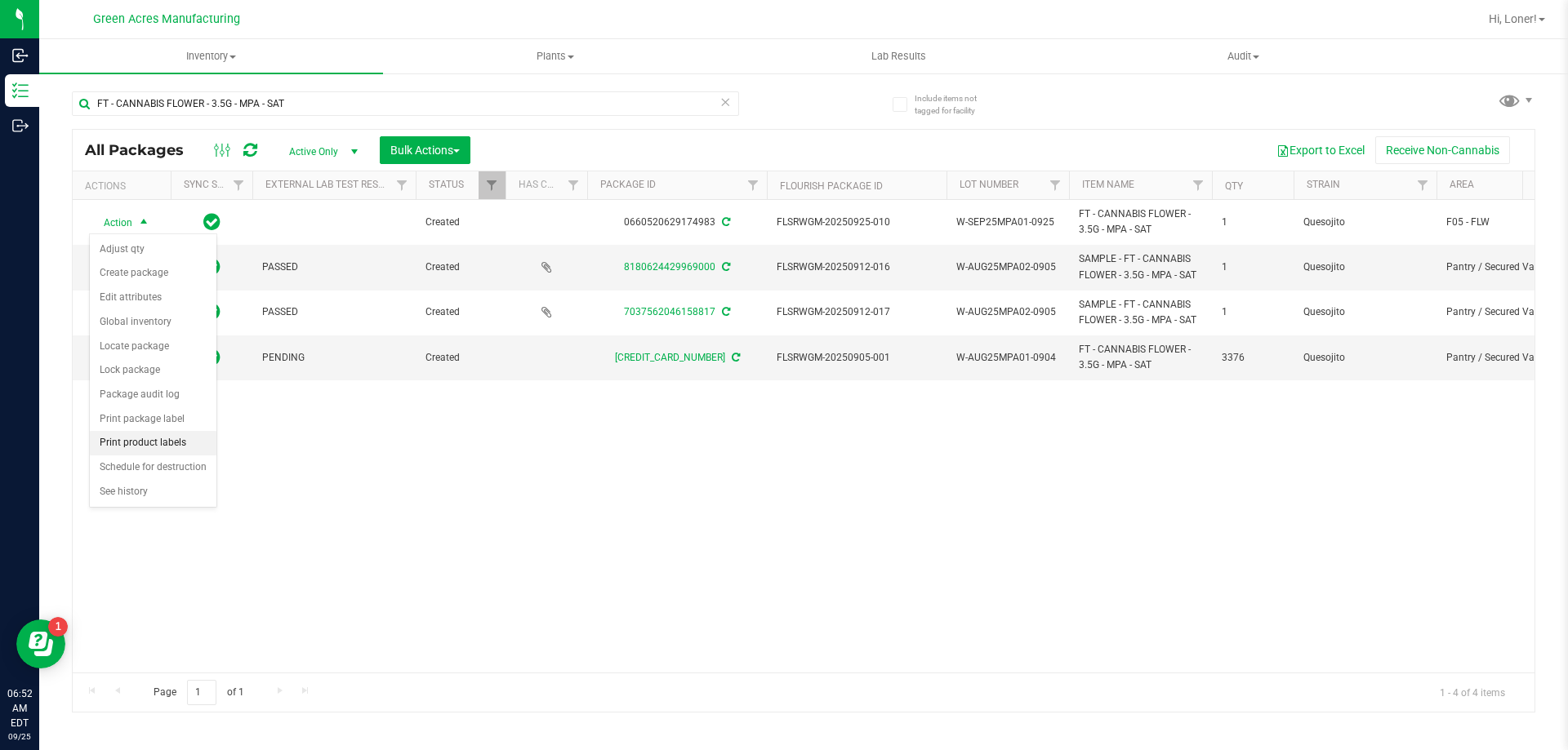
click at [141, 441] on li "Print product labels" at bounding box center [153, 443] width 127 height 25
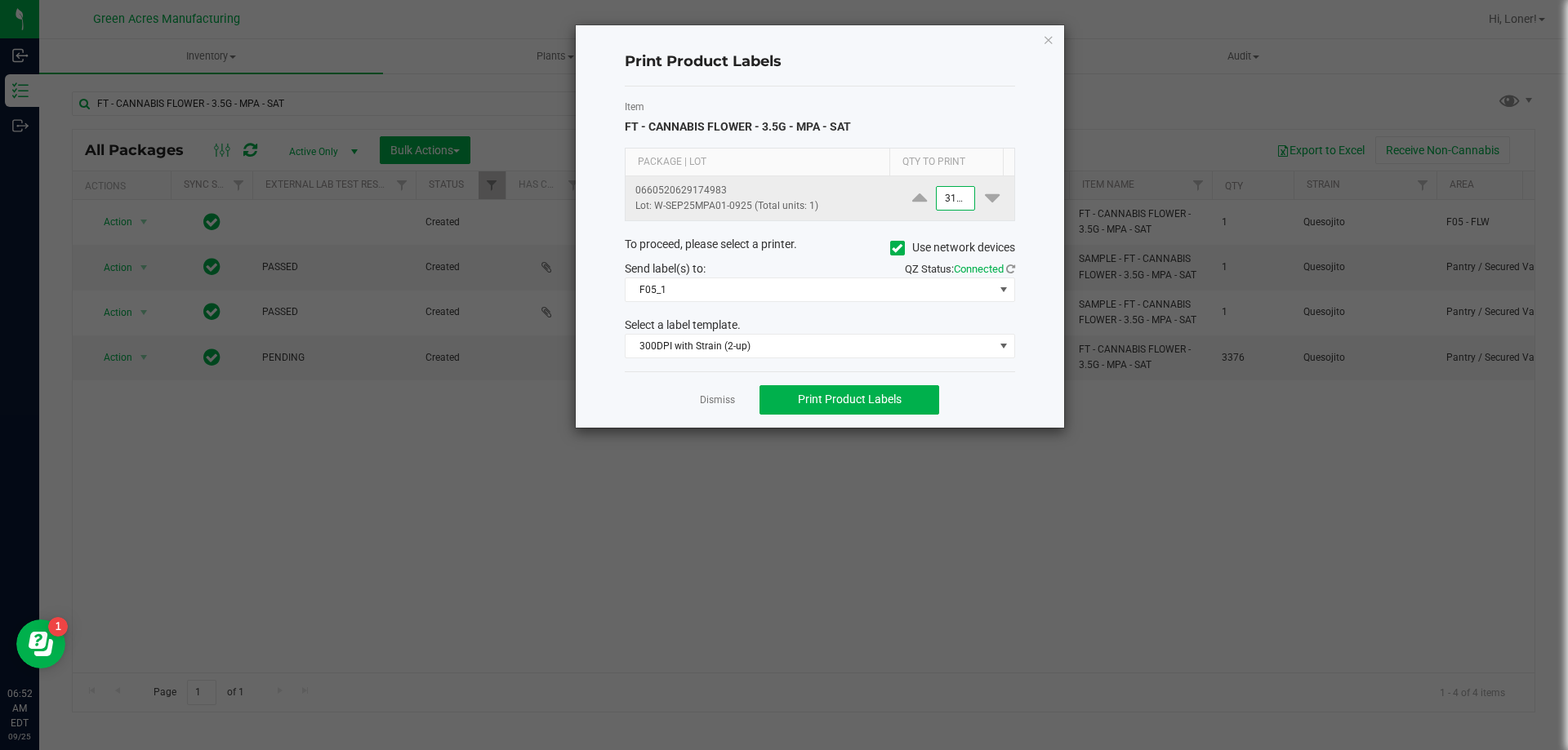
scroll to position [0, 1]
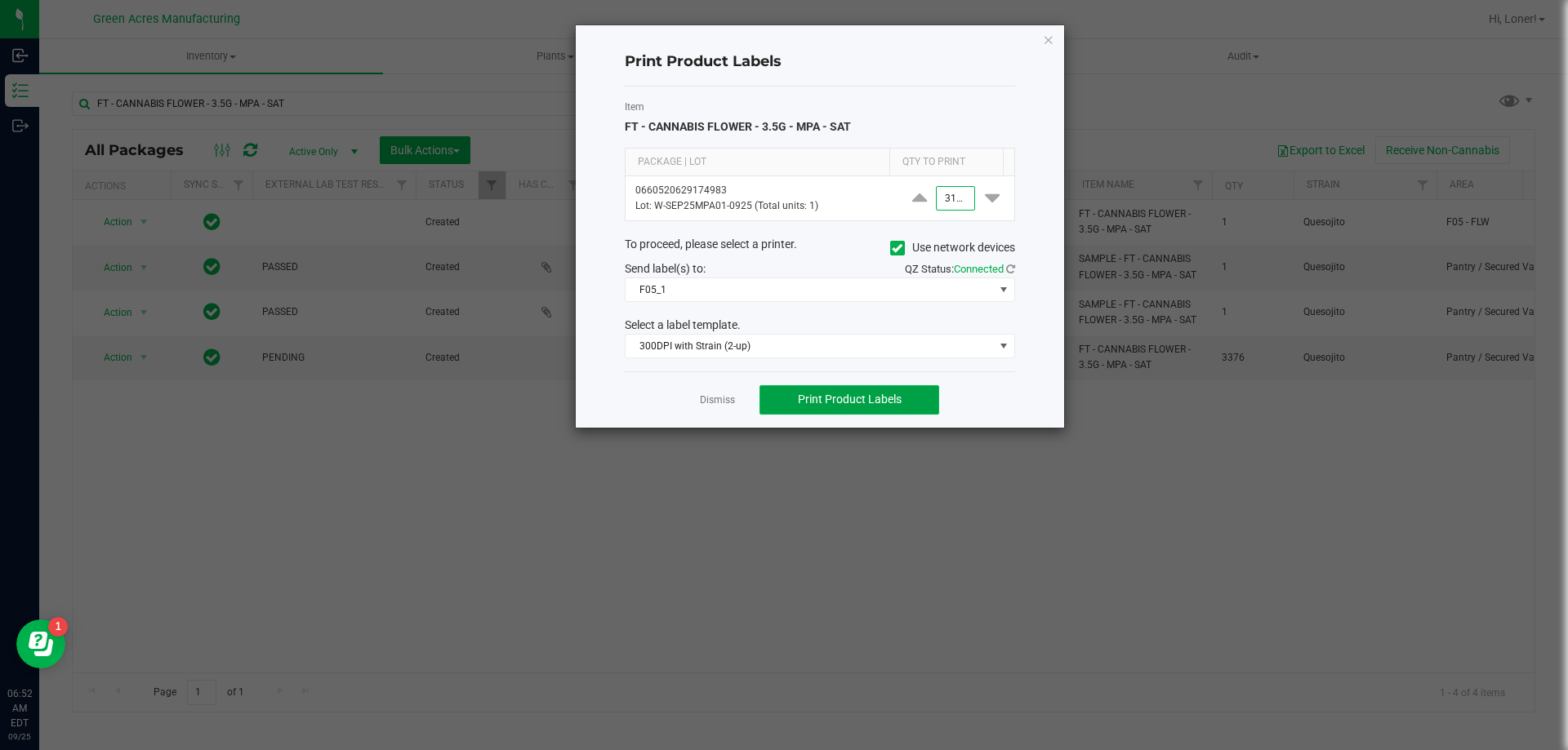
type input "3,170"
click at [824, 409] on button "Print Product Labels" at bounding box center [849, 400] width 180 height 29
click at [715, 397] on link "Dismiss" at bounding box center [716, 400] width 35 height 14
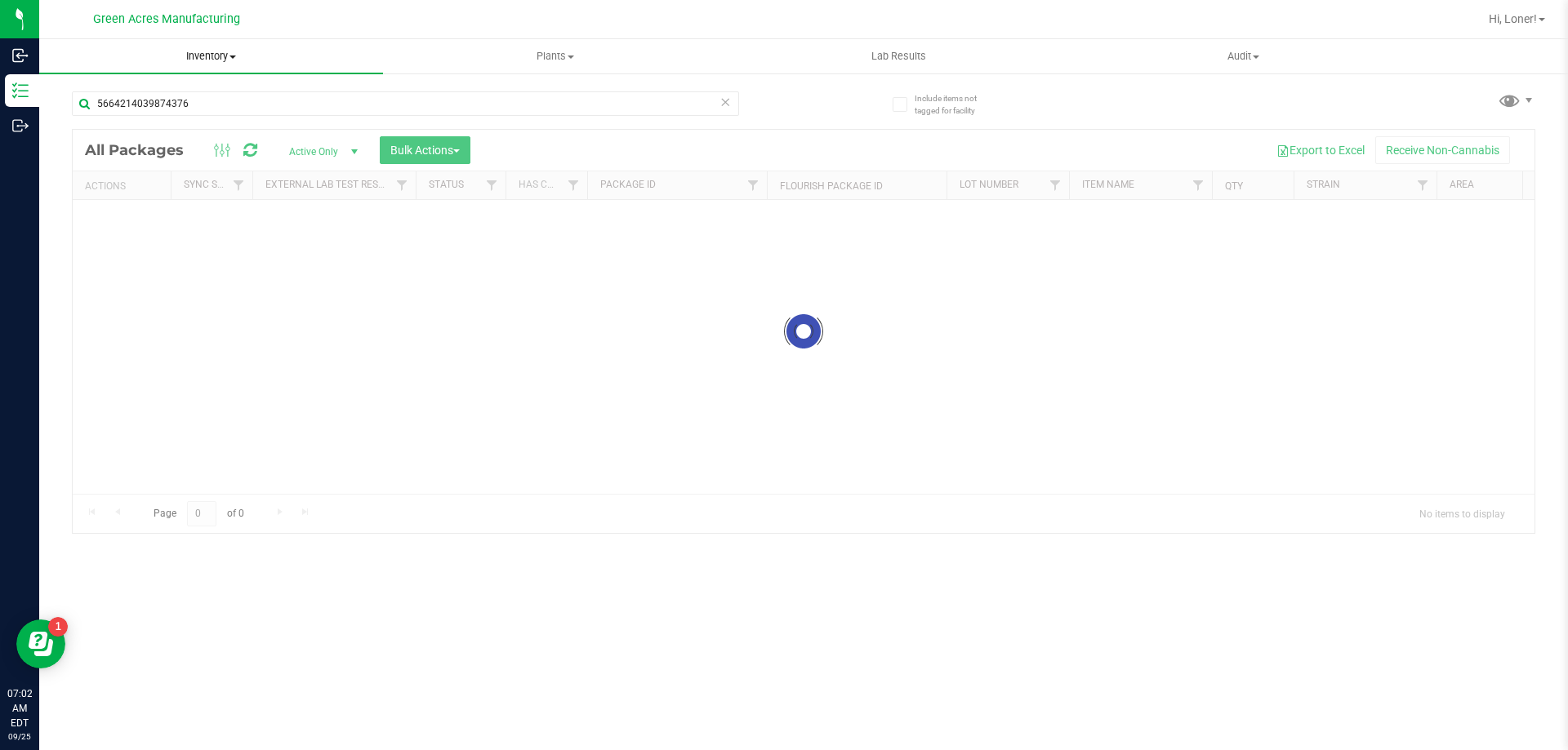
click at [210, 57] on span "Inventory" at bounding box center [211, 57] width 344 height 15
click at [160, 202] on span "From bill of materials" at bounding box center [112, 196] width 147 height 14
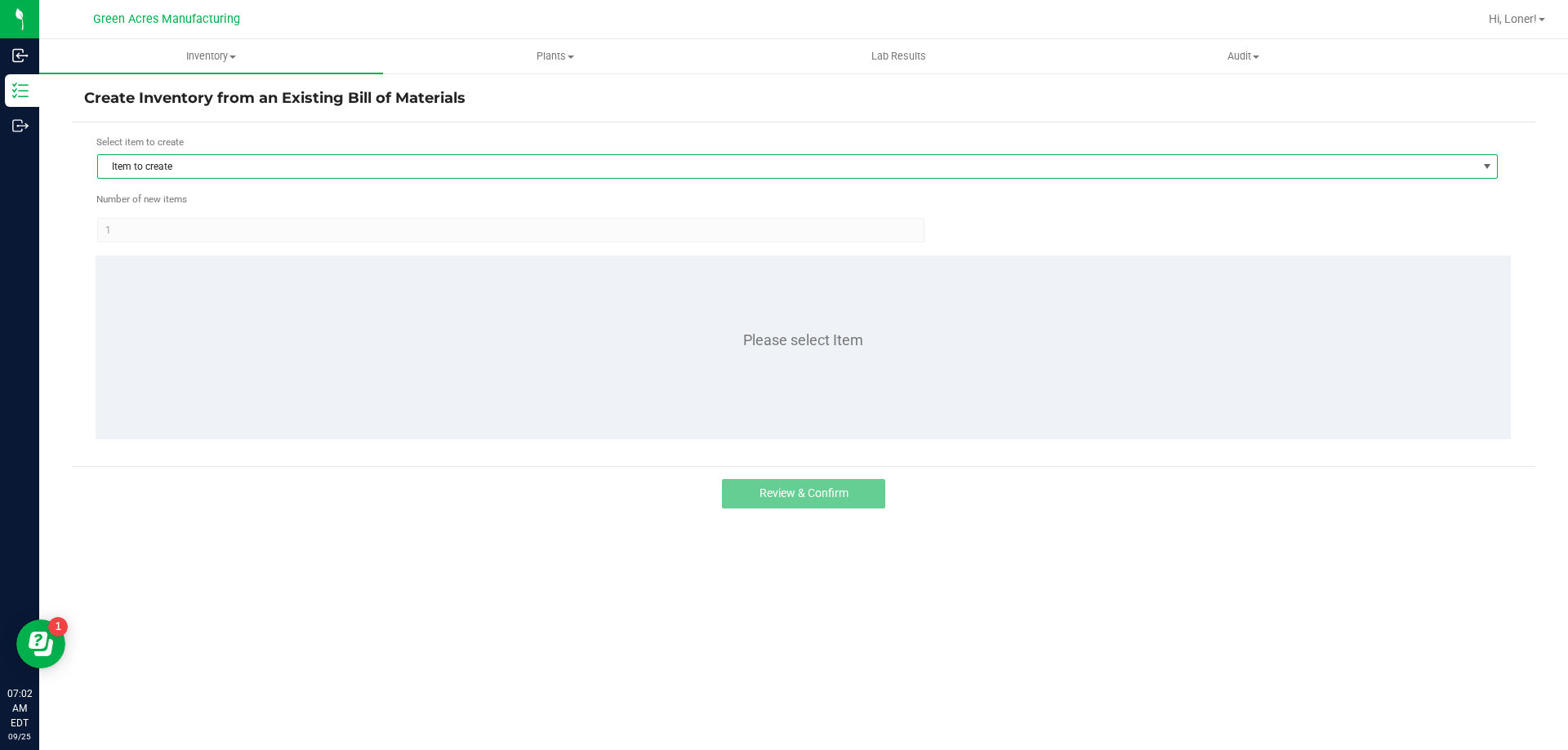
click at [275, 166] on span "Item to create" at bounding box center [787, 166] width 1378 height 23
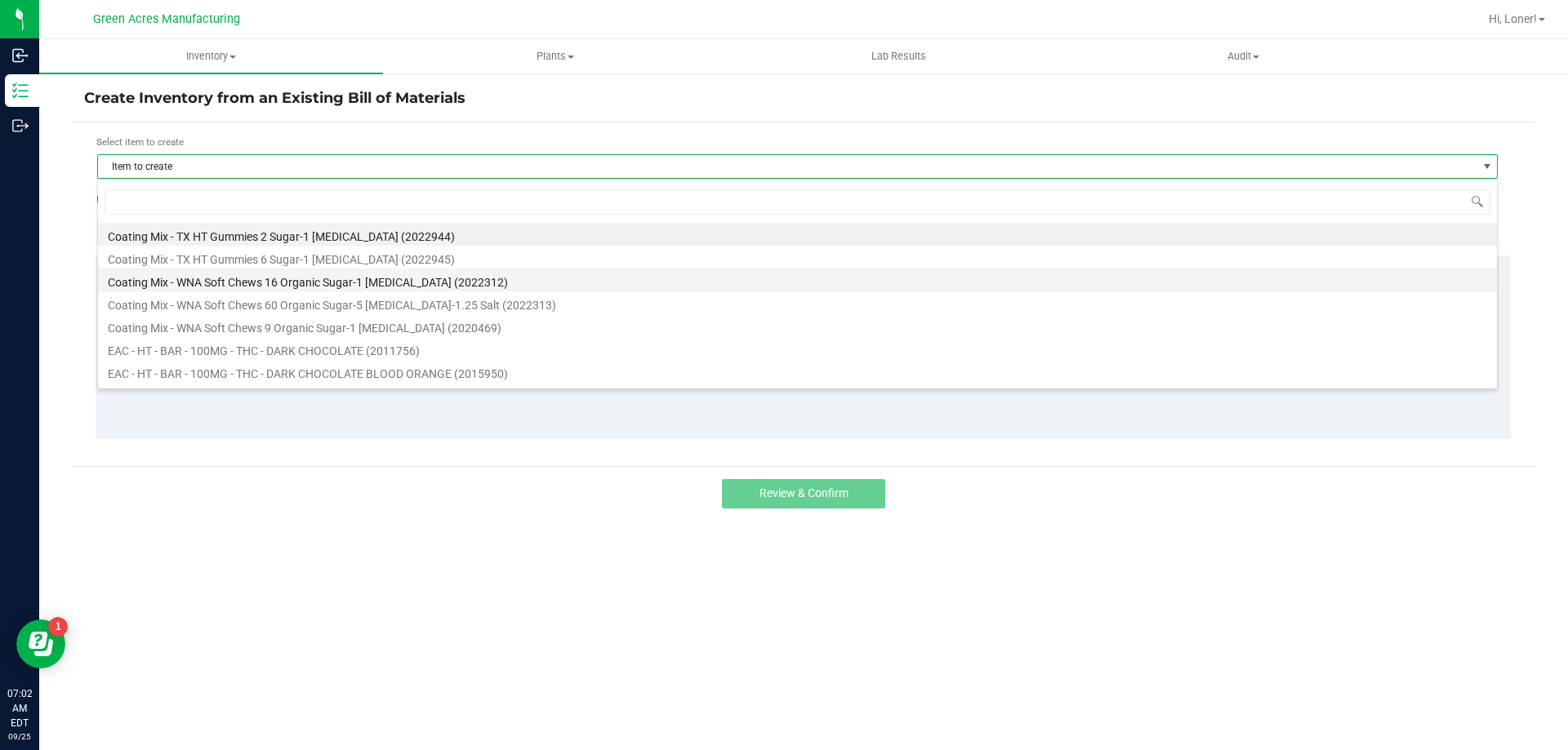
scroll to position [25, 1400]
click at [233, 204] on input at bounding box center [798, 201] width 1386 height 26
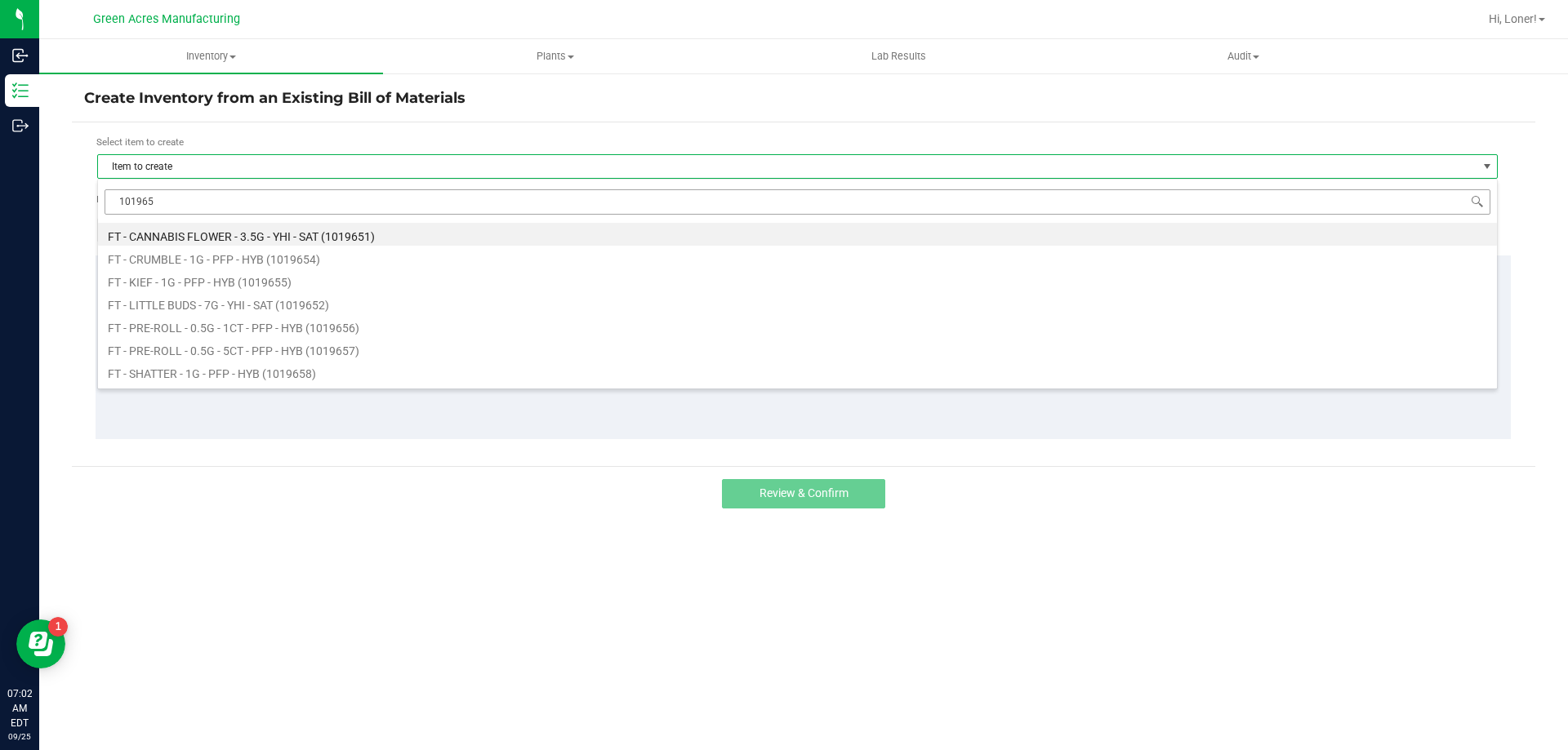
type input "1019651"
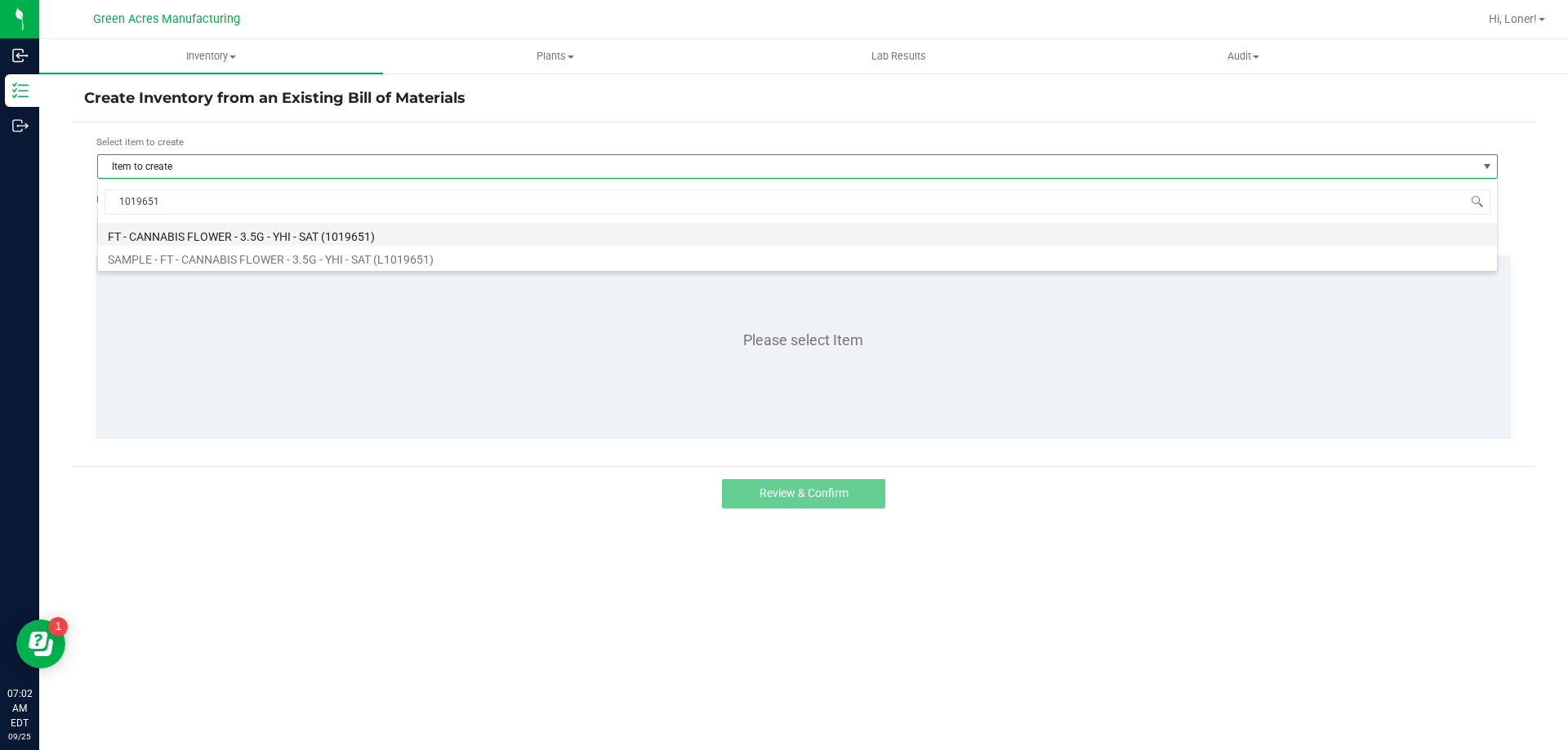
click at [353, 243] on li "FT - CANNABIS FLOWER - 3.5G - YHI - SAT (1019651)" at bounding box center [798, 234] width 1399 height 23
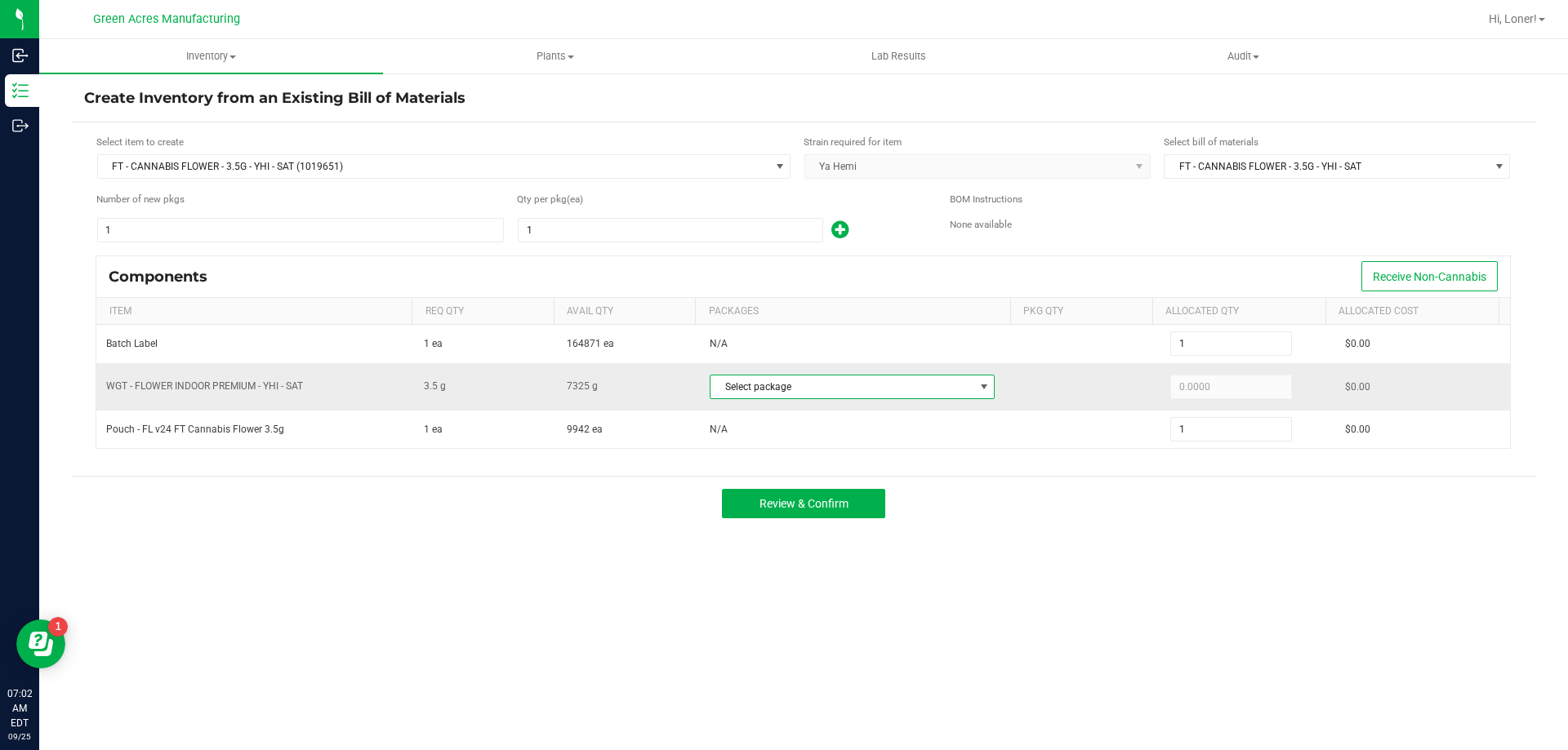
click at [960, 386] on span "Select package" at bounding box center [842, 386] width 263 height 23
click at [849, 452] on li "3256546396611813 (W-SEP25YHI01-0925)" at bounding box center [851, 454] width 292 height 23
type input "3.5000"
click at [772, 510] on span "Review & Confirm" at bounding box center [803, 503] width 89 height 13
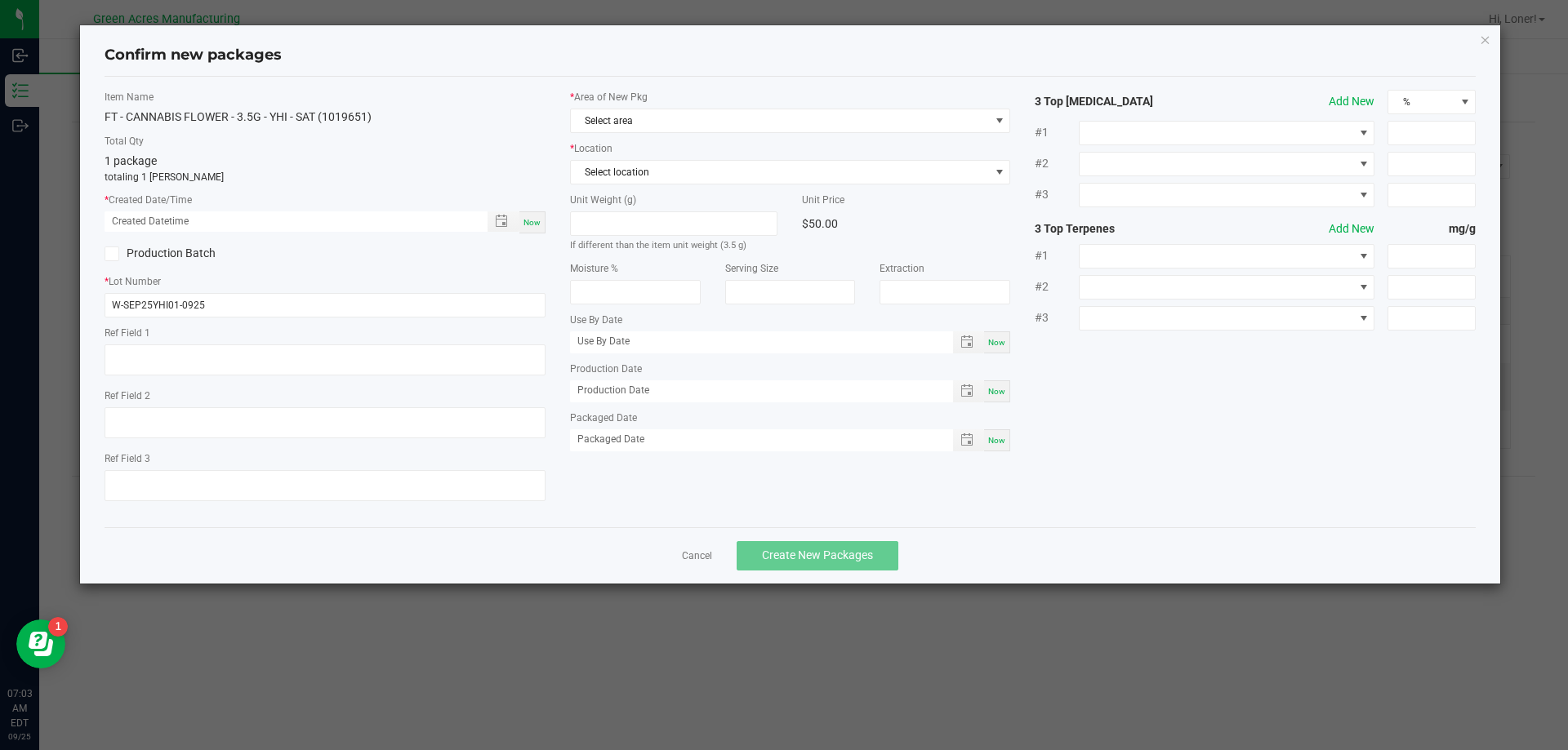
click at [540, 228] on div "Now" at bounding box center [532, 222] width 26 height 22
type input "09/25/2025 07:03 AM"
click at [645, 121] on span "Select area" at bounding box center [780, 121] width 419 height 23
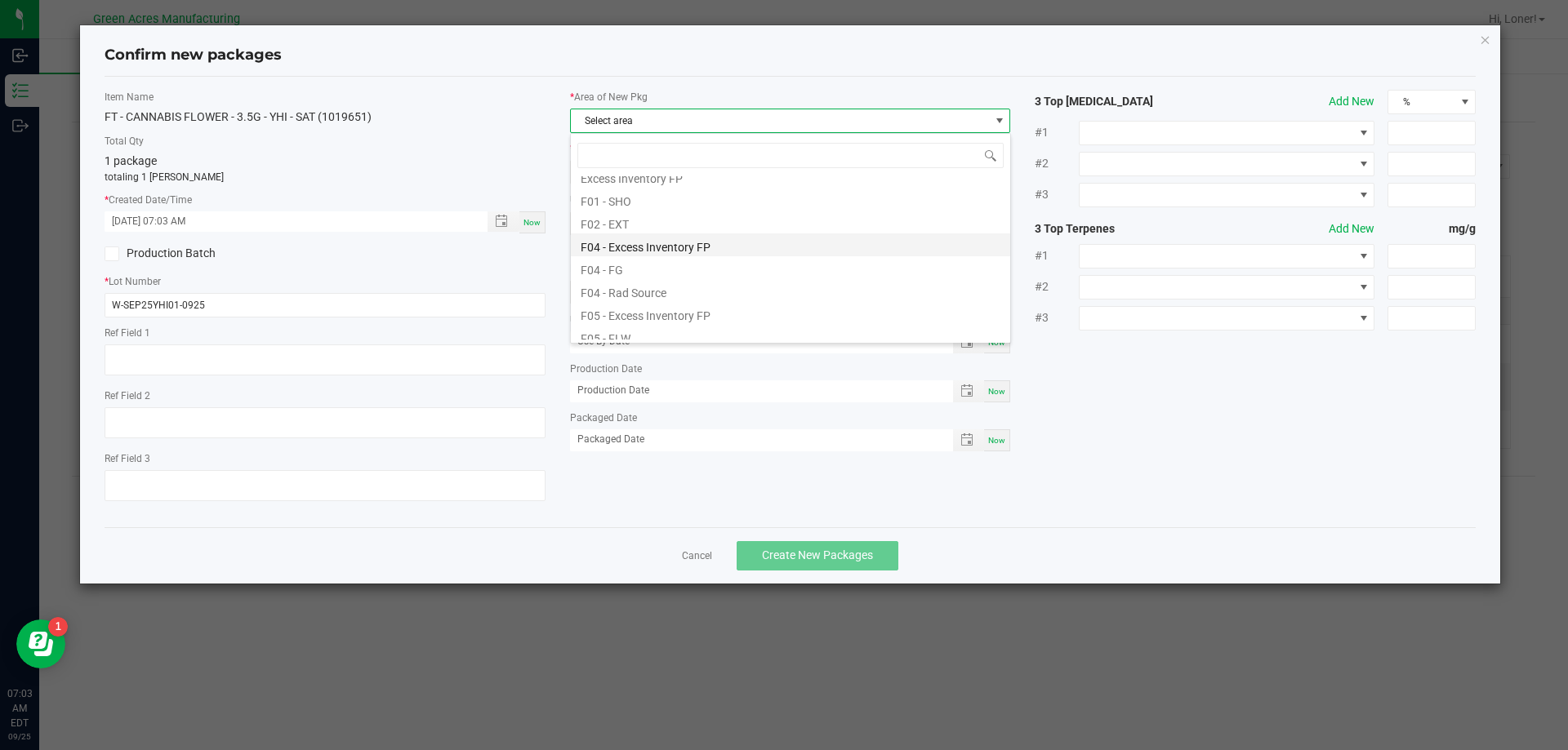
scroll to position [163, 0]
click at [664, 237] on li "F05 - FLW" at bounding box center [790, 230] width 439 height 23
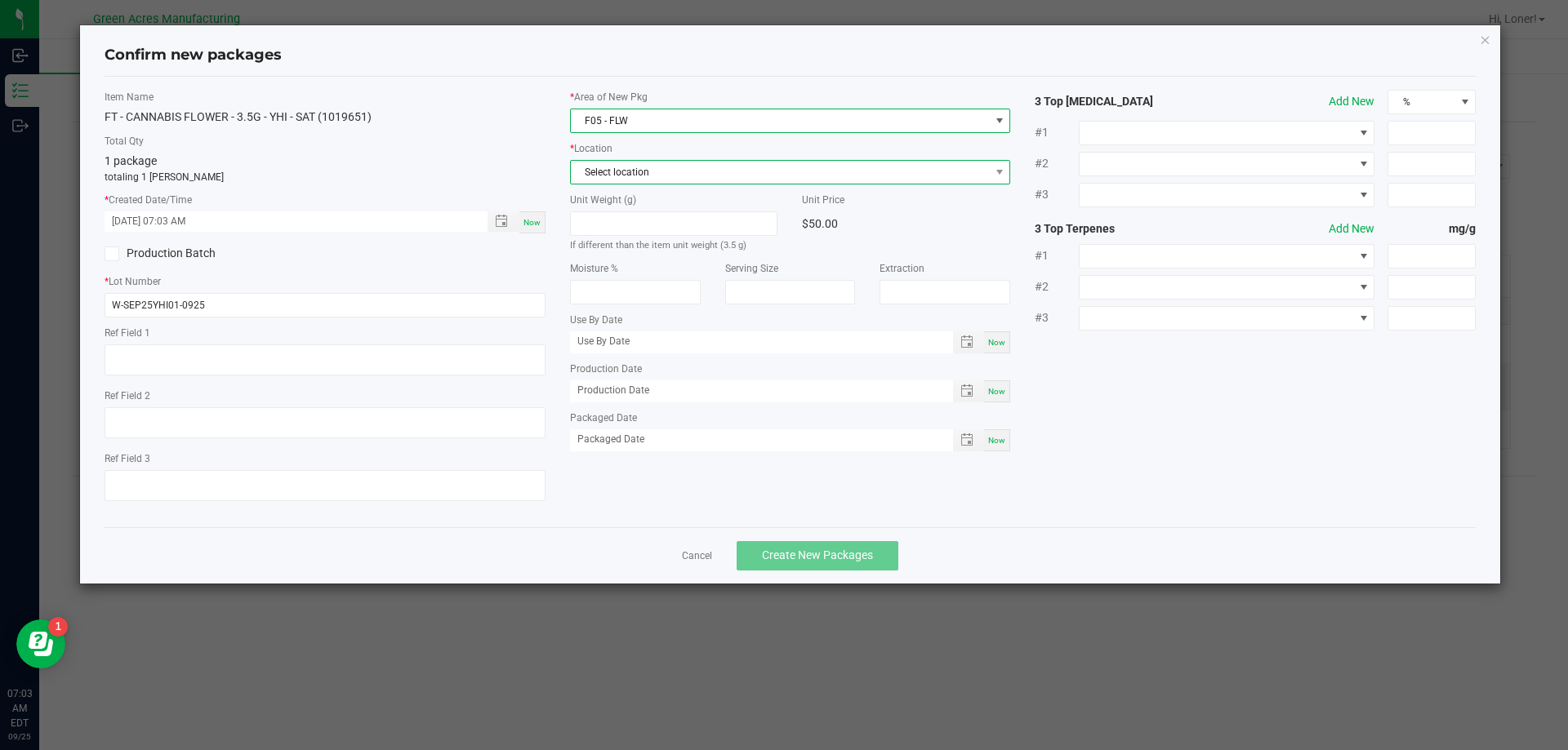
click at [675, 174] on span "Select location" at bounding box center [780, 172] width 419 height 23
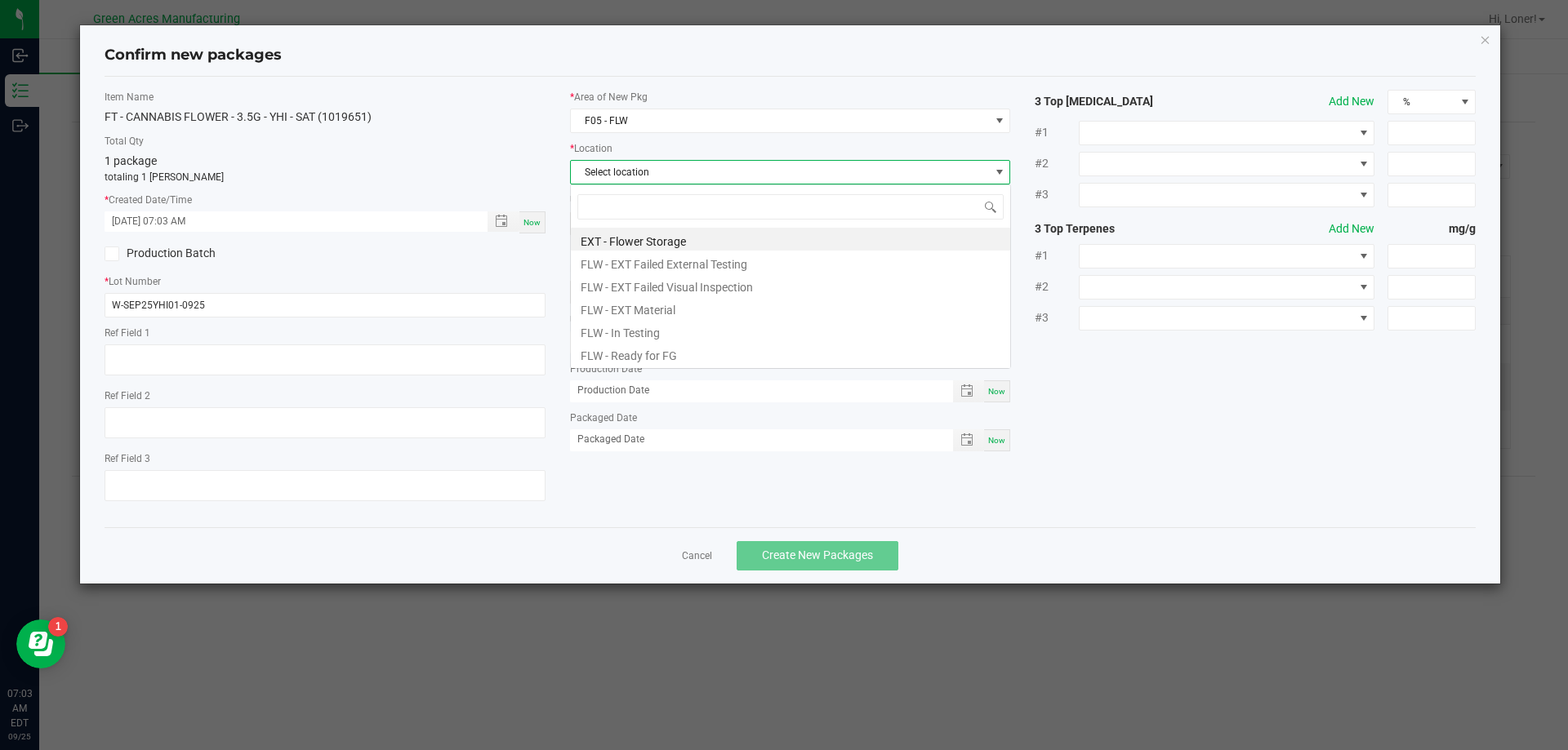
scroll to position [25, 440]
click at [637, 360] on li "FLW - Ready for FG" at bounding box center [790, 353] width 439 height 23
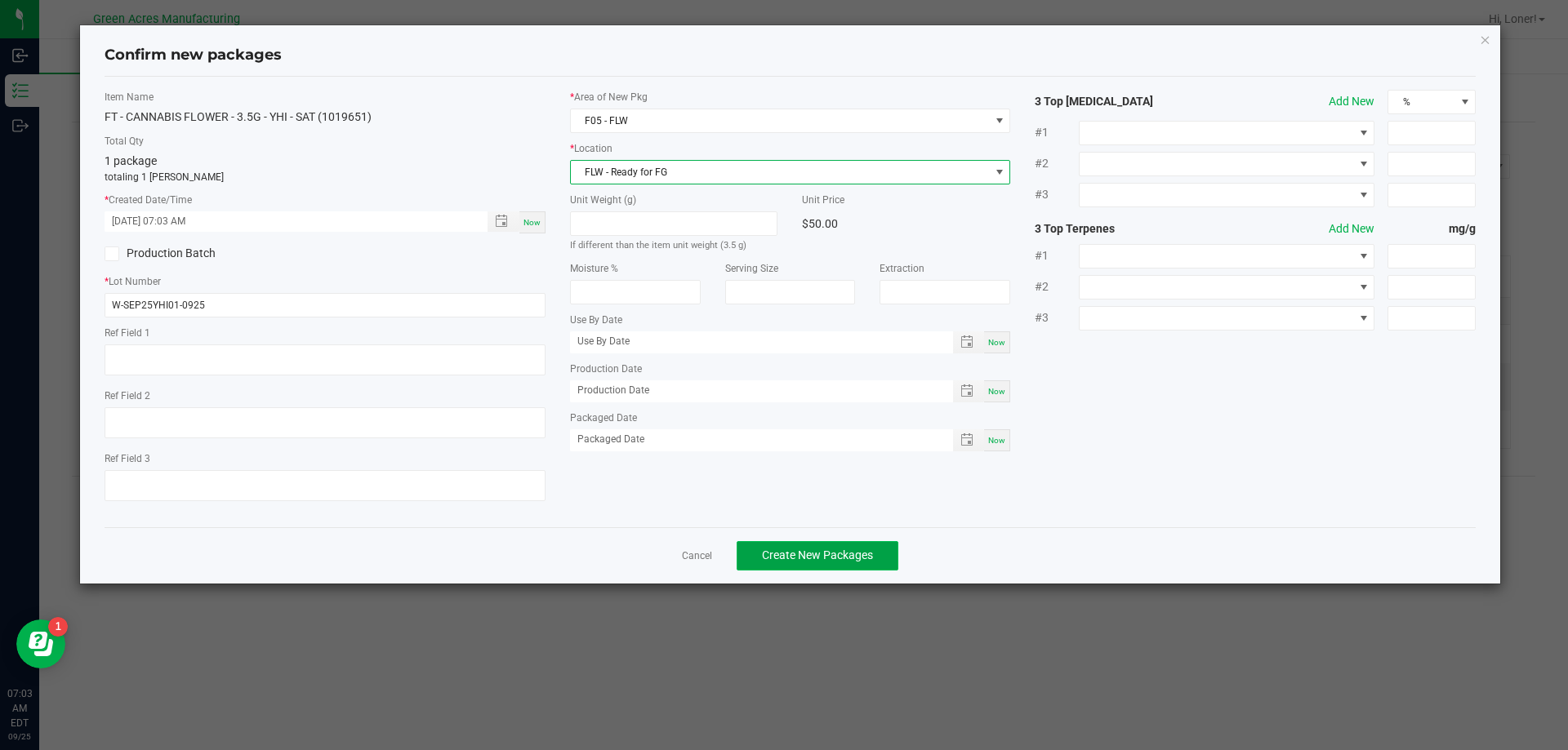
click at [789, 549] on span "Create New Packages" at bounding box center [817, 554] width 111 height 13
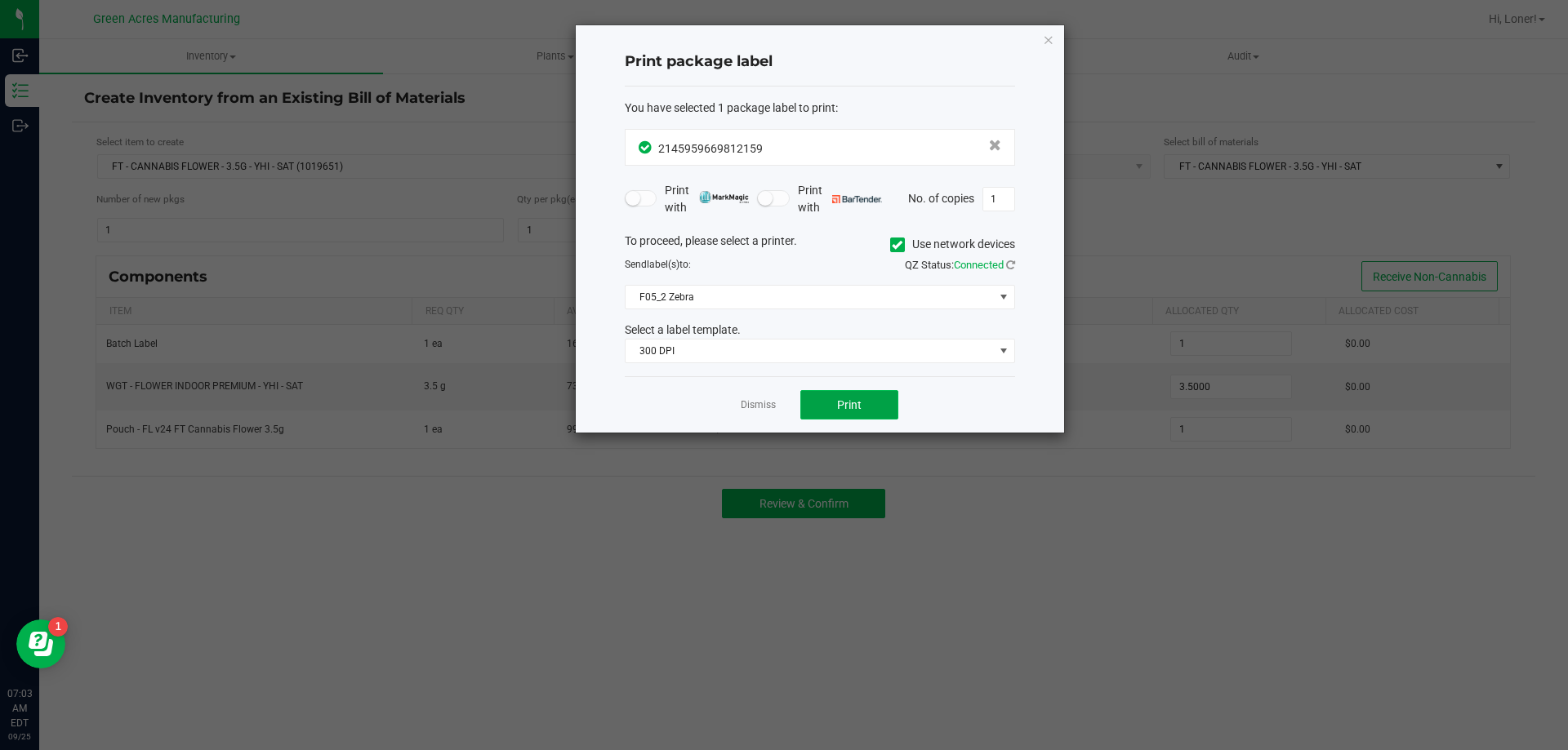
click at [858, 412] on button "Print" at bounding box center [850, 404] width 98 height 29
click at [751, 403] on link "Dismiss" at bounding box center [758, 405] width 35 height 14
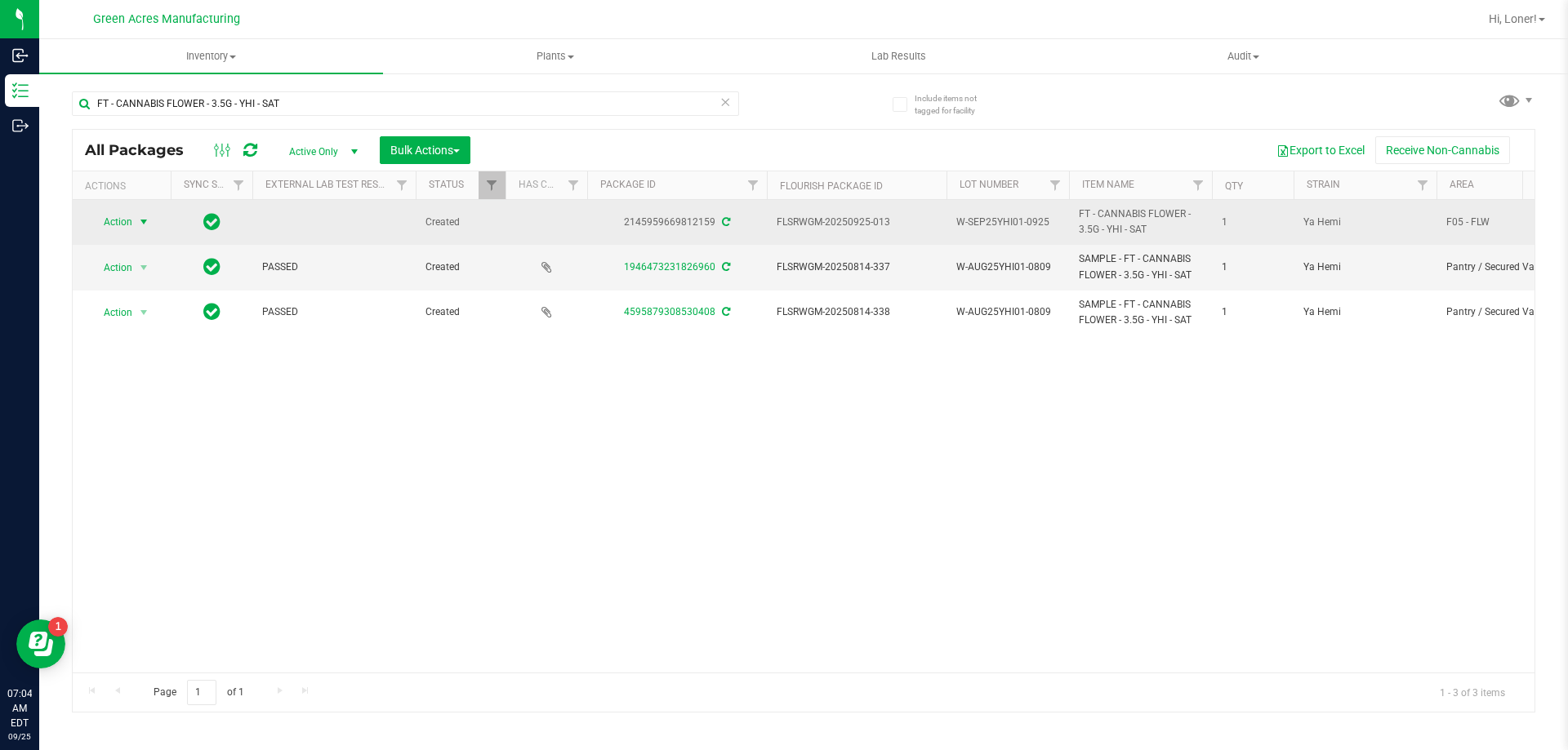
click at [135, 222] on span "select" at bounding box center [145, 222] width 21 height 23
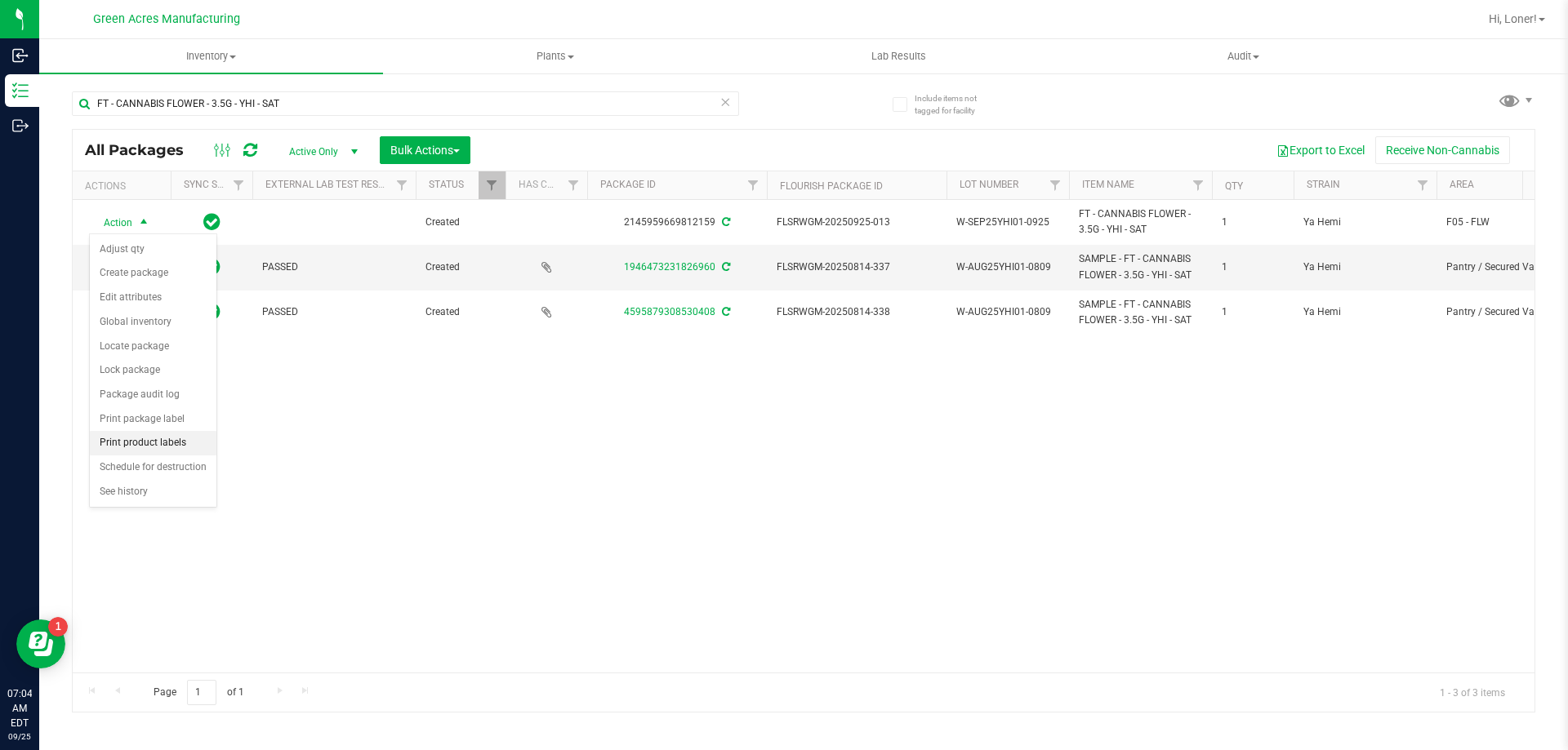
click at [170, 453] on li "Print product labels" at bounding box center [153, 443] width 127 height 25
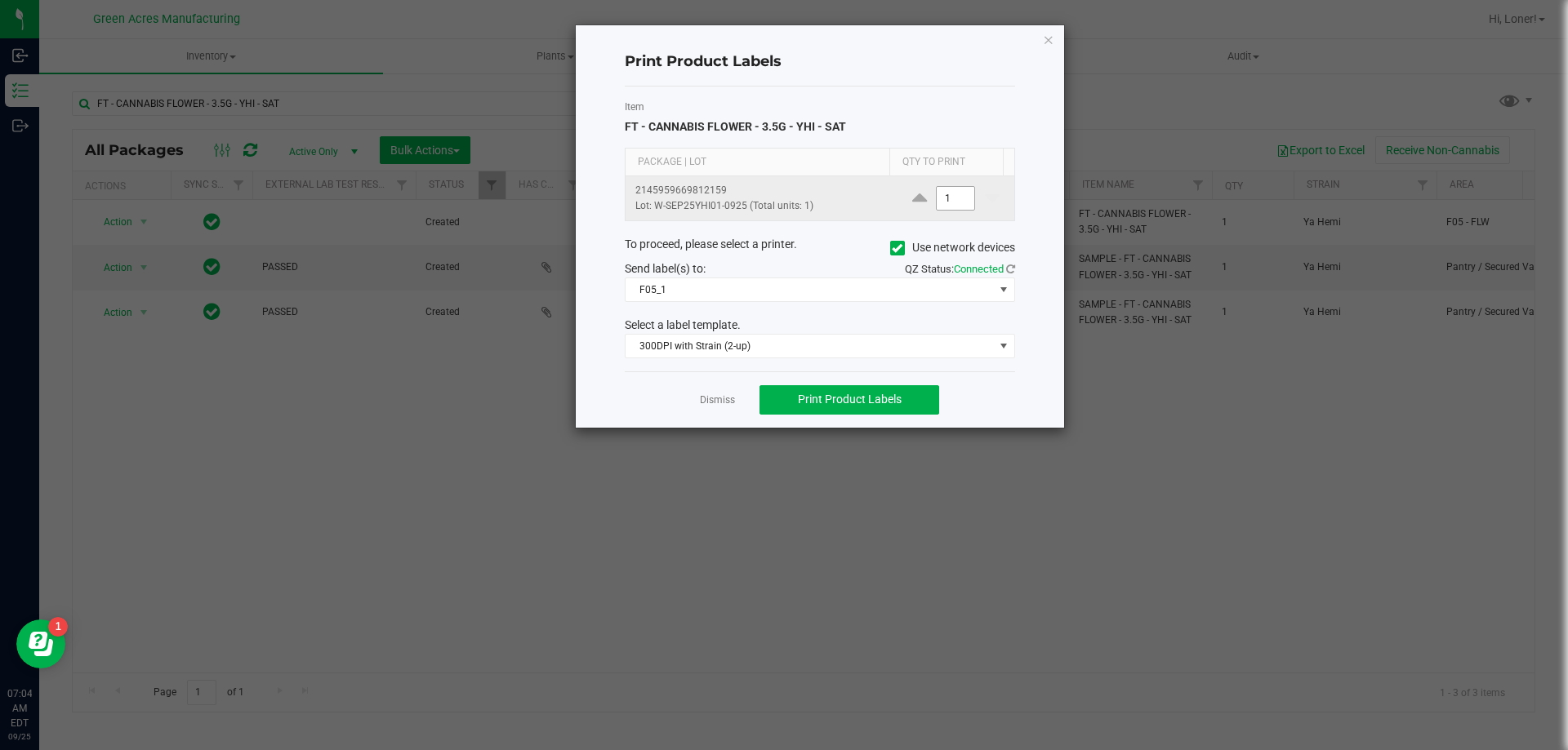
click at [949, 207] on input "1" at bounding box center [956, 198] width 38 height 23
type input "3"
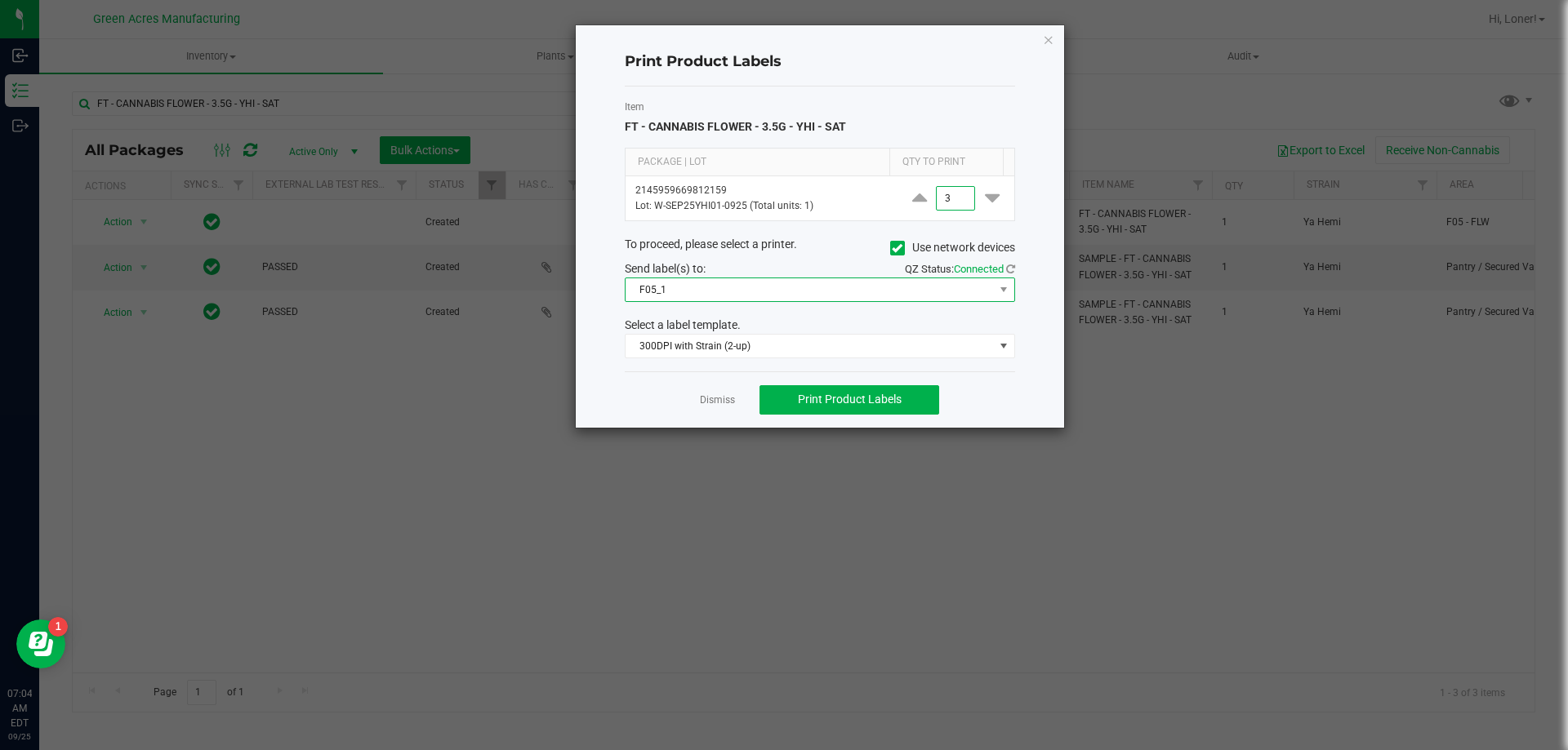
click at [802, 290] on span "F05_1" at bounding box center [810, 290] width 369 height 23
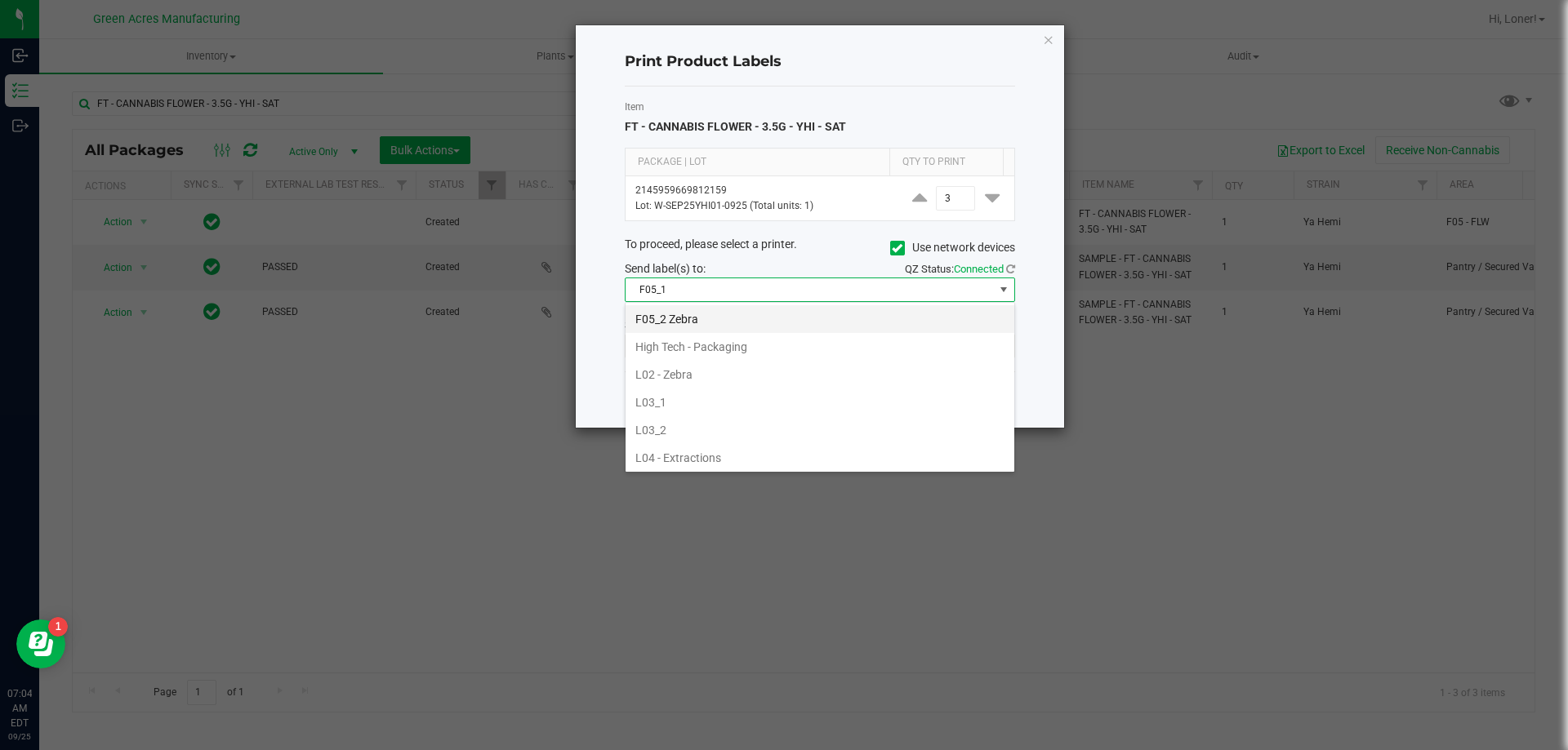
scroll to position [418, 0]
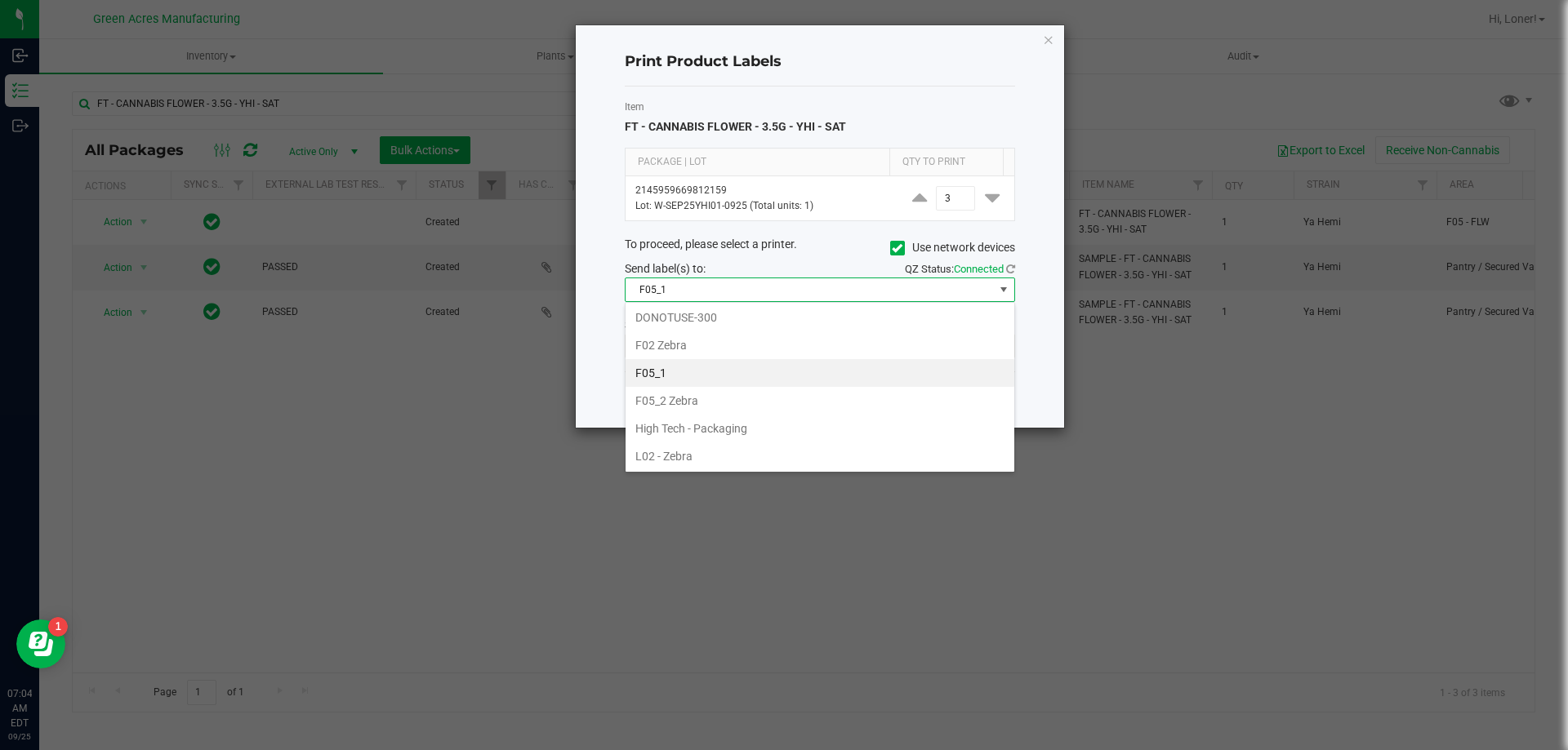
click at [668, 374] on li "F05_1" at bounding box center [819, 372] width 388 height 27
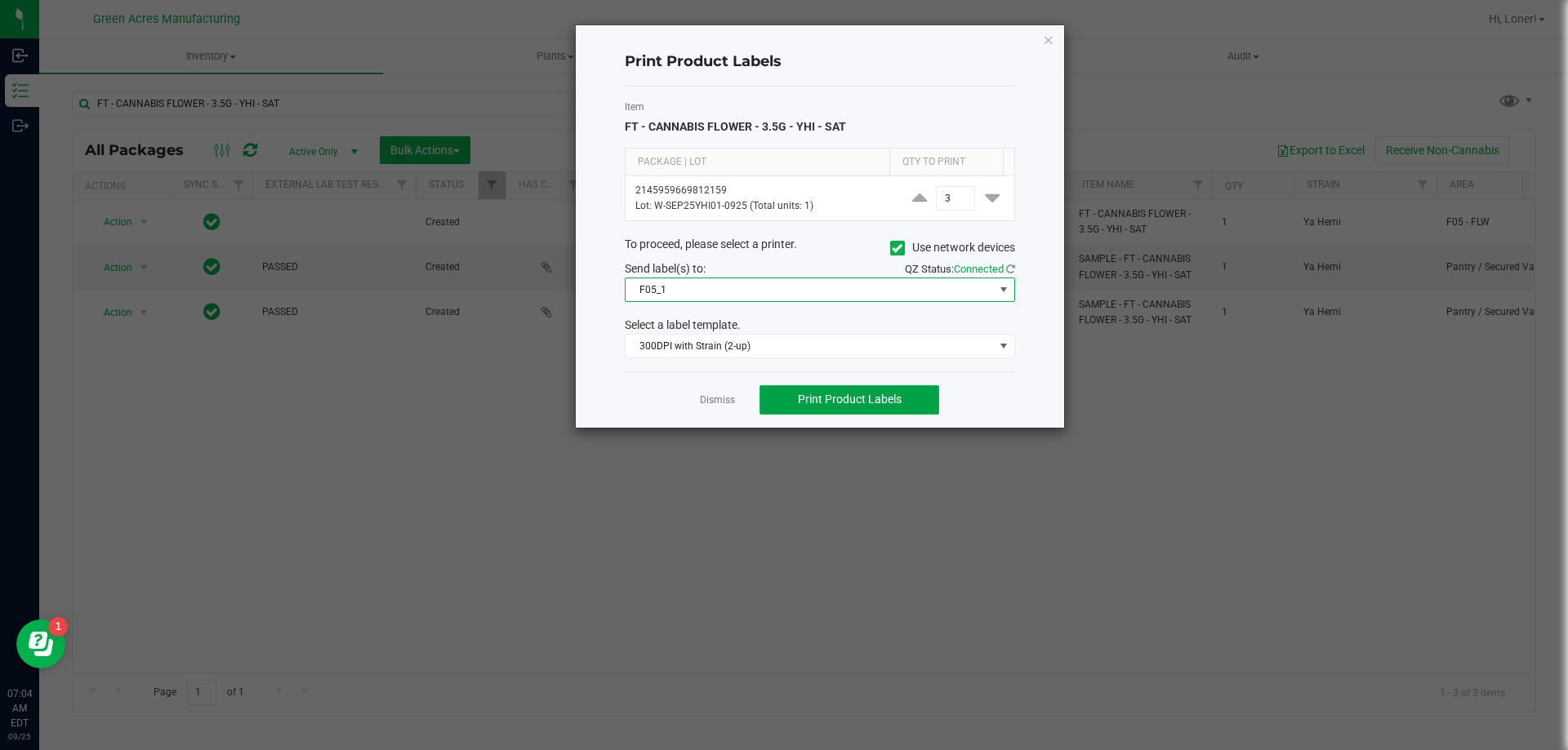
click at [889, 404] on span "Print Product Labels" at bounding box center [850, 400] width 104 height 13
